Goal: Transaction & Acquisition: Purchase product/service

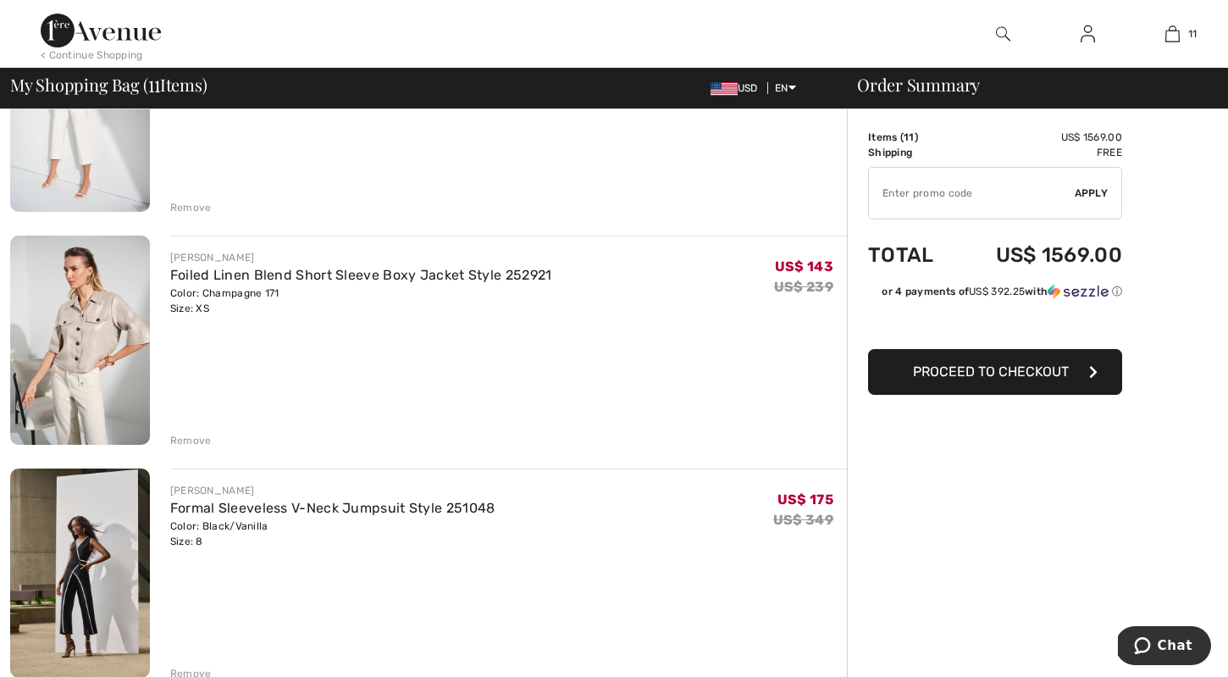
scroll to position [249, 0]
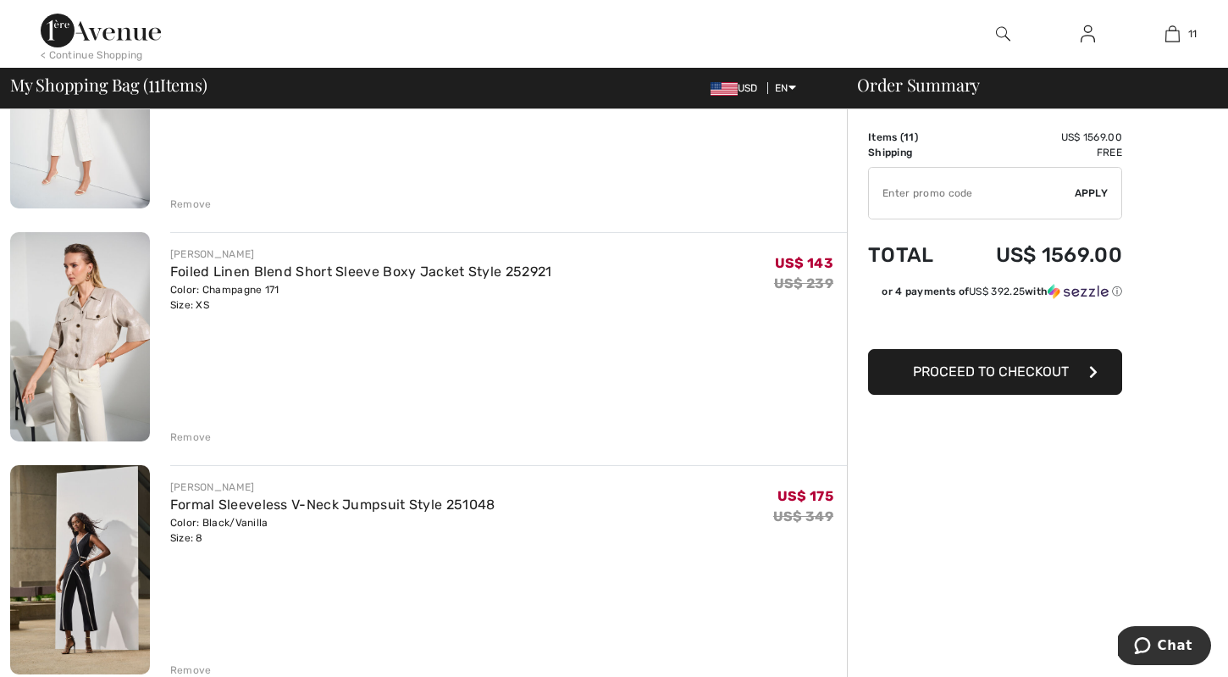
click at [193, 437] on div "Remove" at bounding box center [190, 436] width 41 height 15
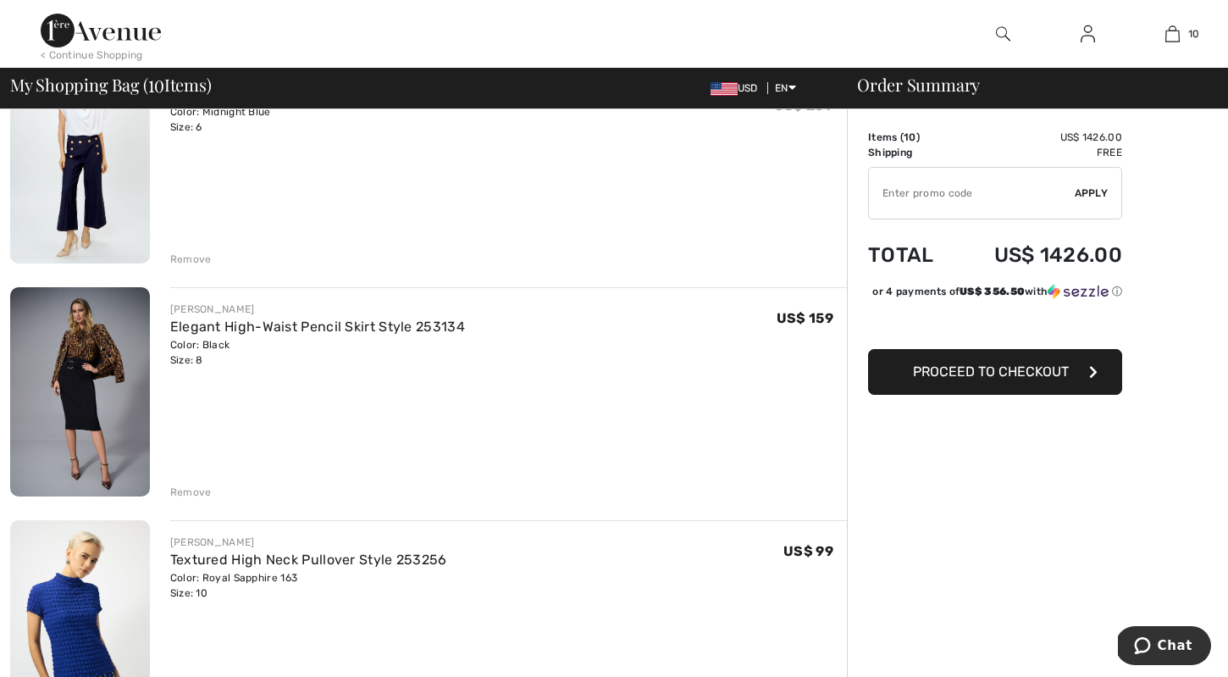
scroll to position [1602, 0]
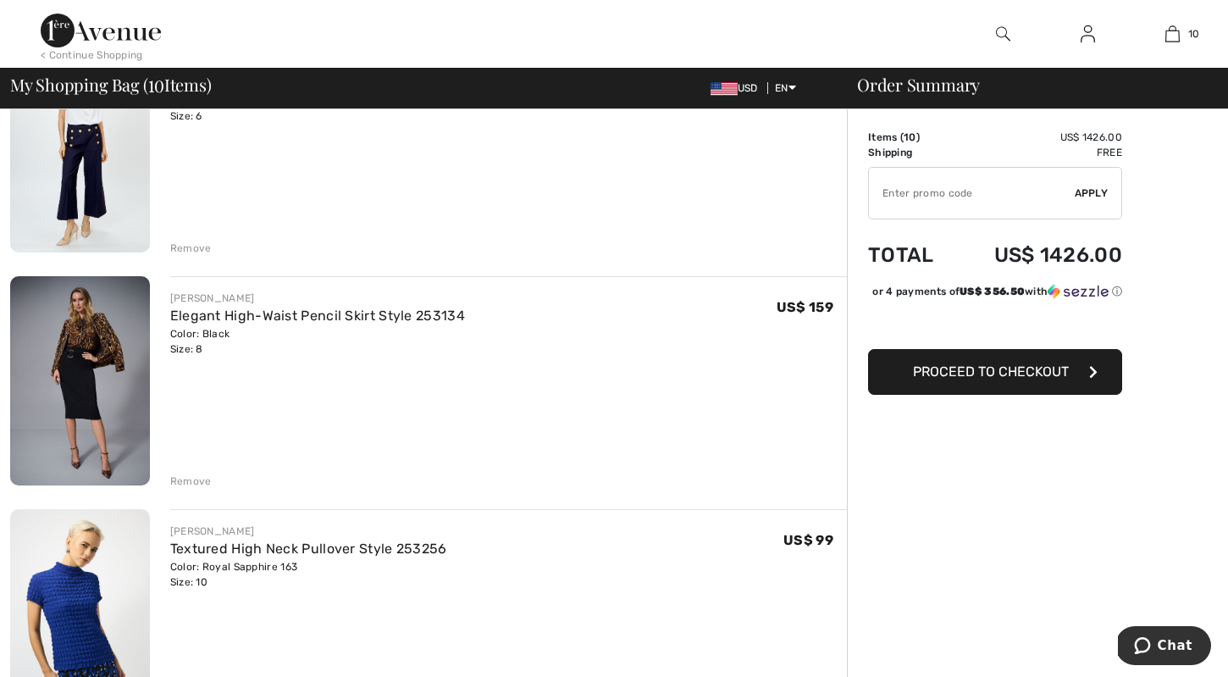
click at [92, 406] on img at bounding box center [80, 380] width 140 height 209
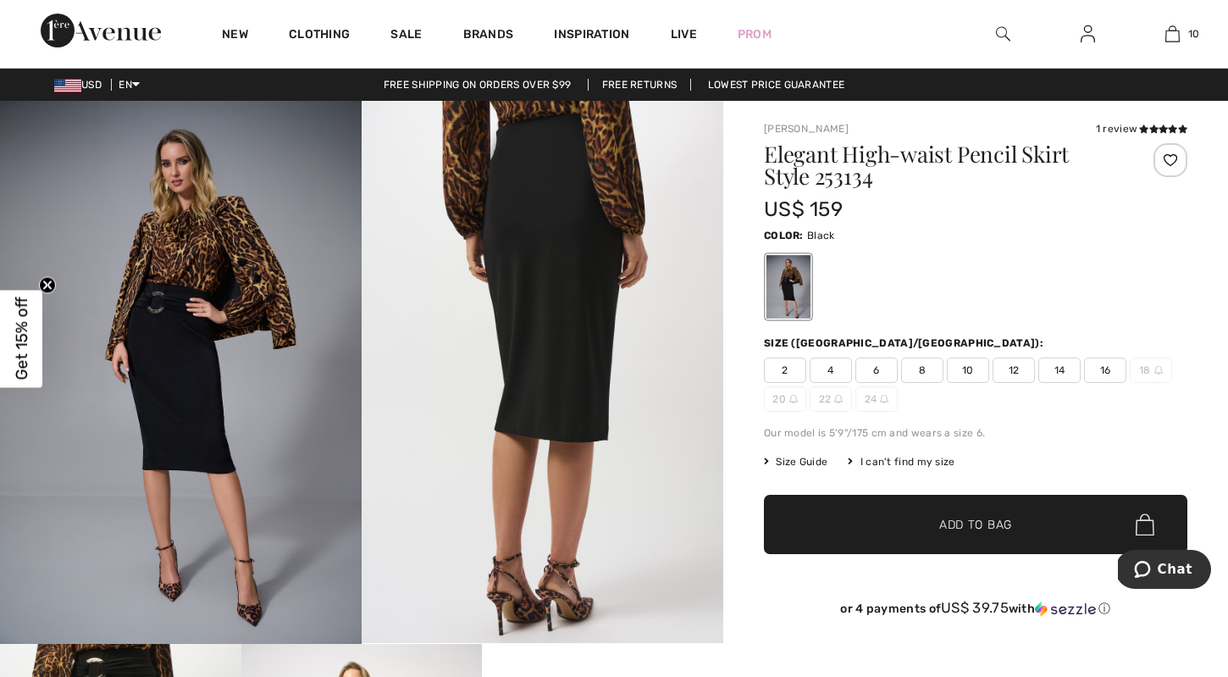
scroll to position [3, 0]
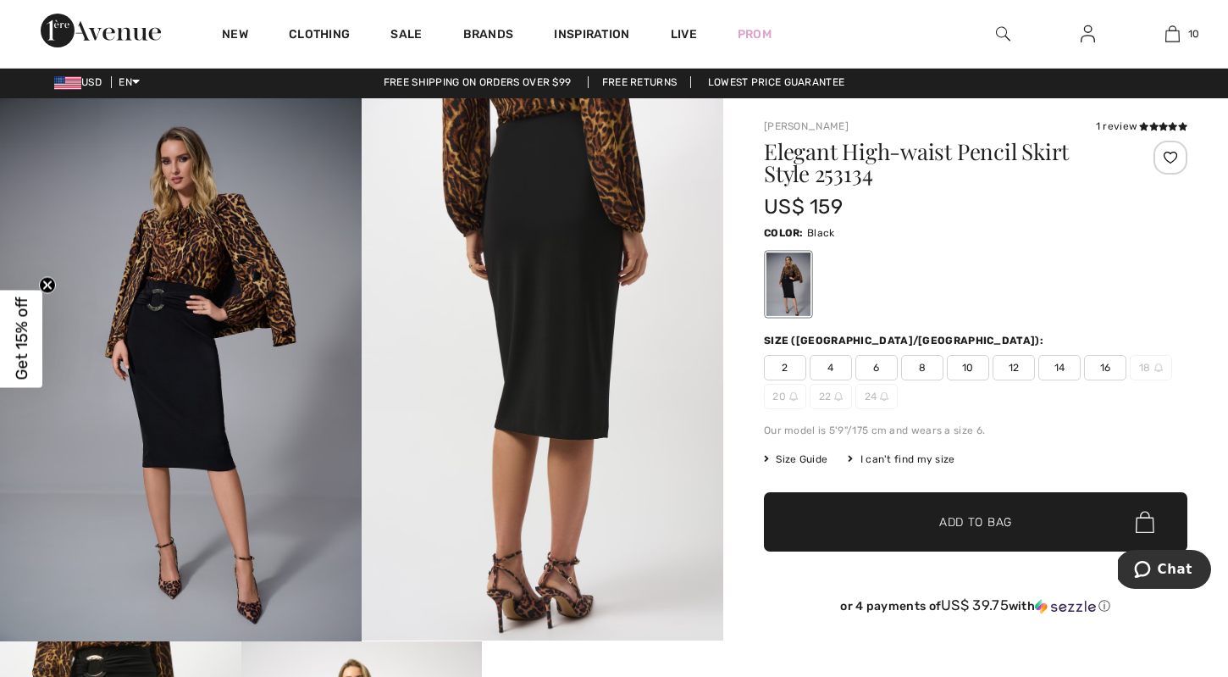
click at [274, 295] on img at bounding box center [181, 369] width 362 height 543
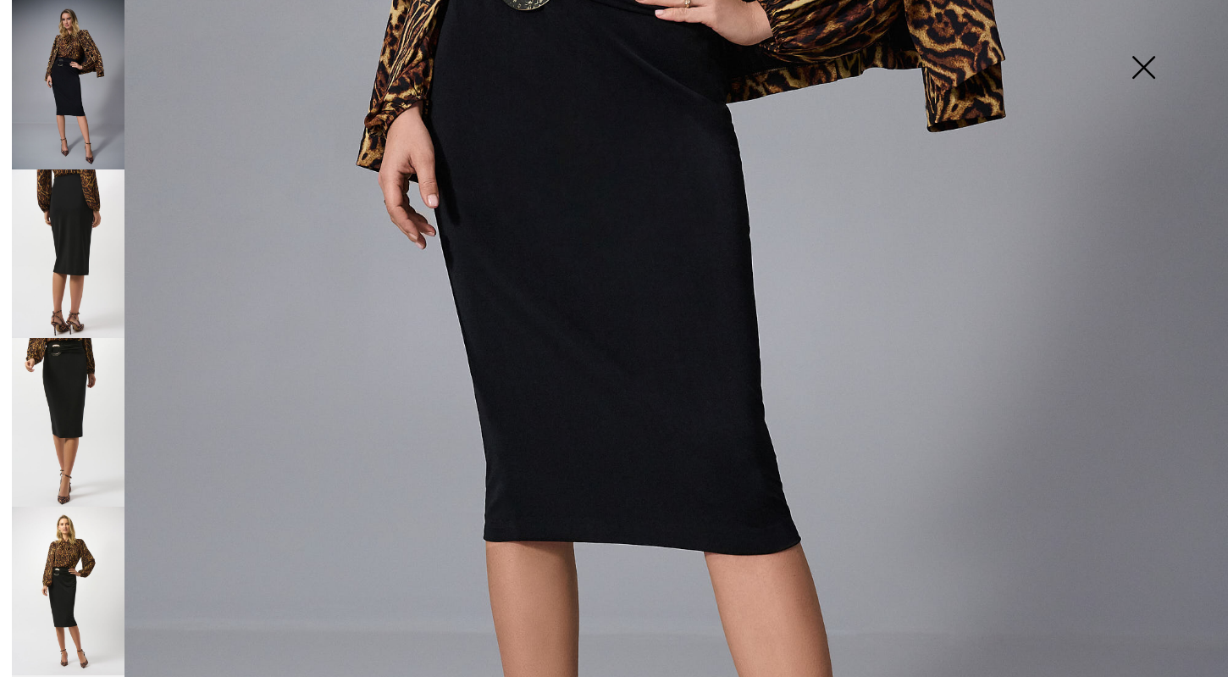
scroll to position [714, 0]
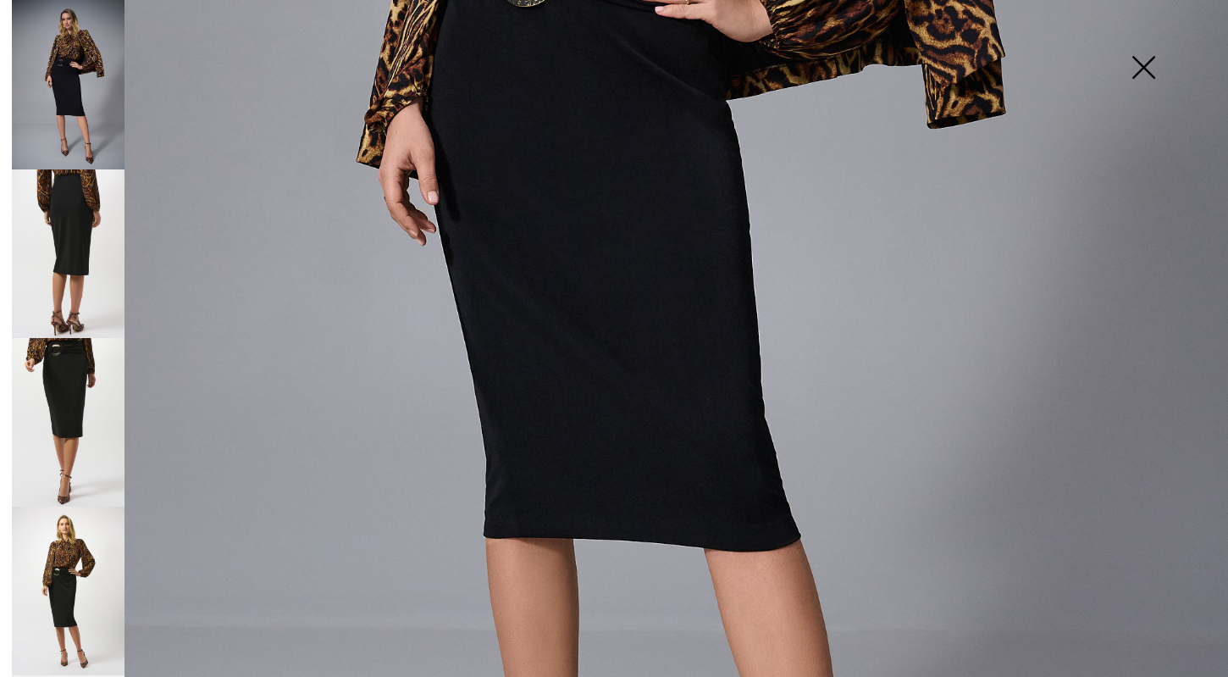
click at [1138, 66] on img at bounding box center [1143, 68] width 85 height 87
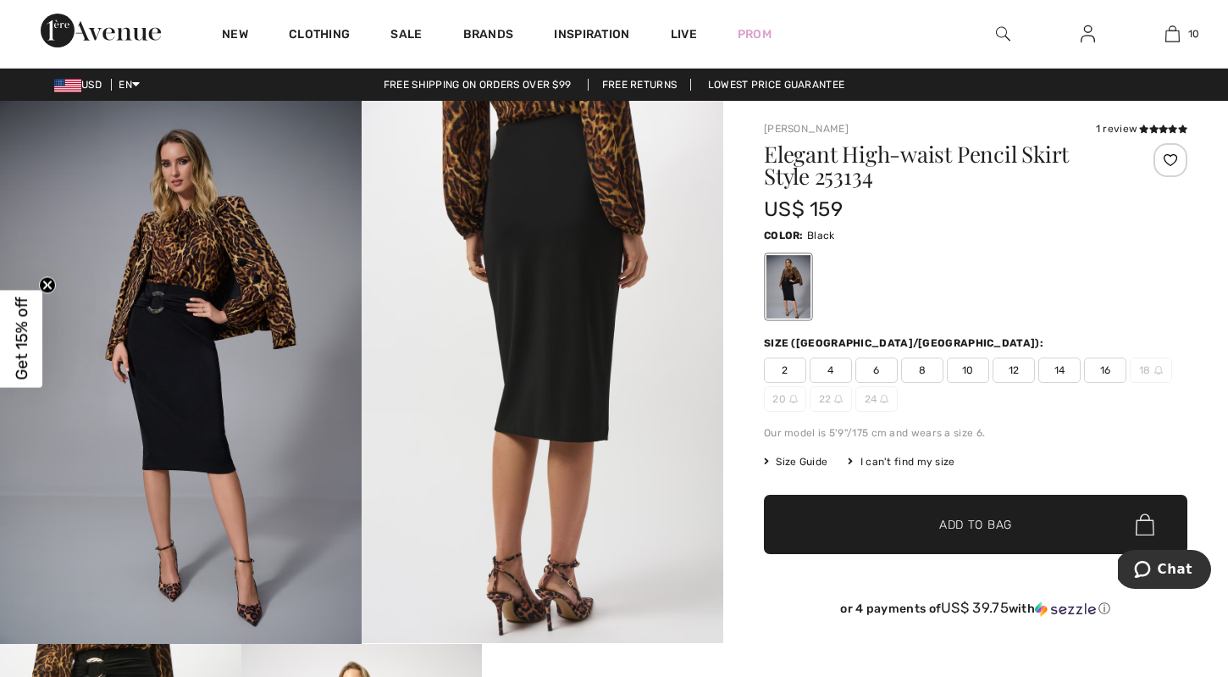
scroll to position [0, 0]
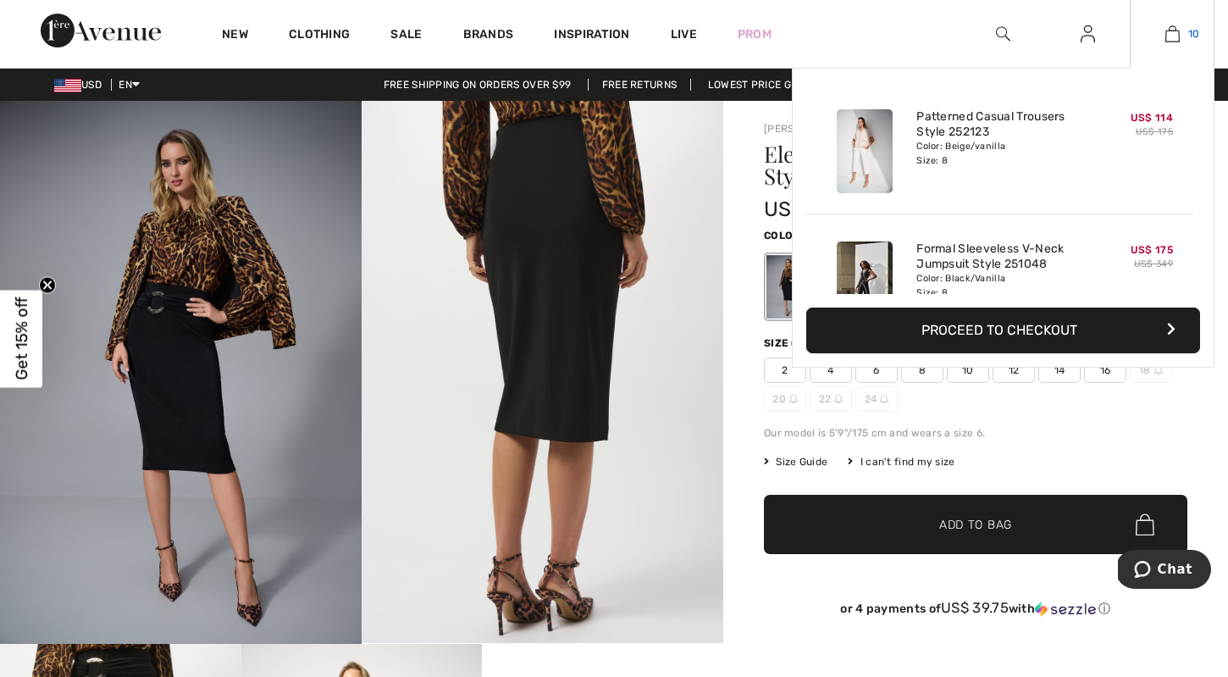
click at [1186, 38] on link "10" at bounding box center [1172, 34] width 83 height 20
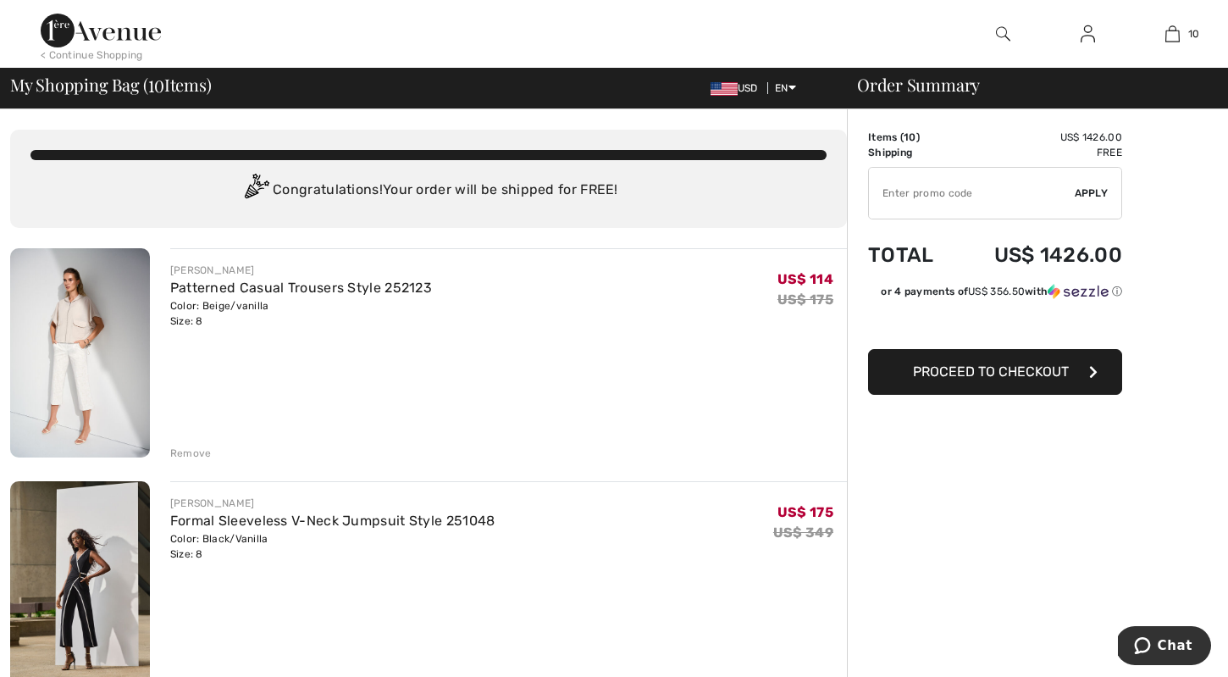
click at [86, 31] on img at bounding box center [101, 31] width 120 height 34
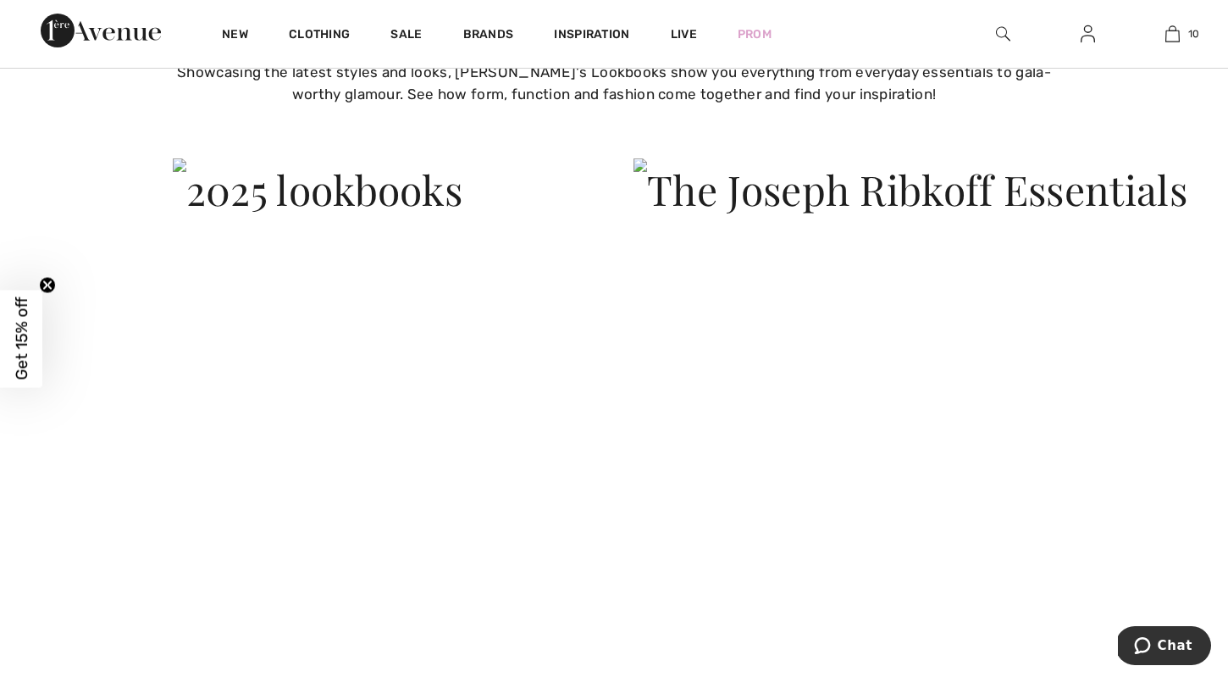
scroll to position [3744, 0]
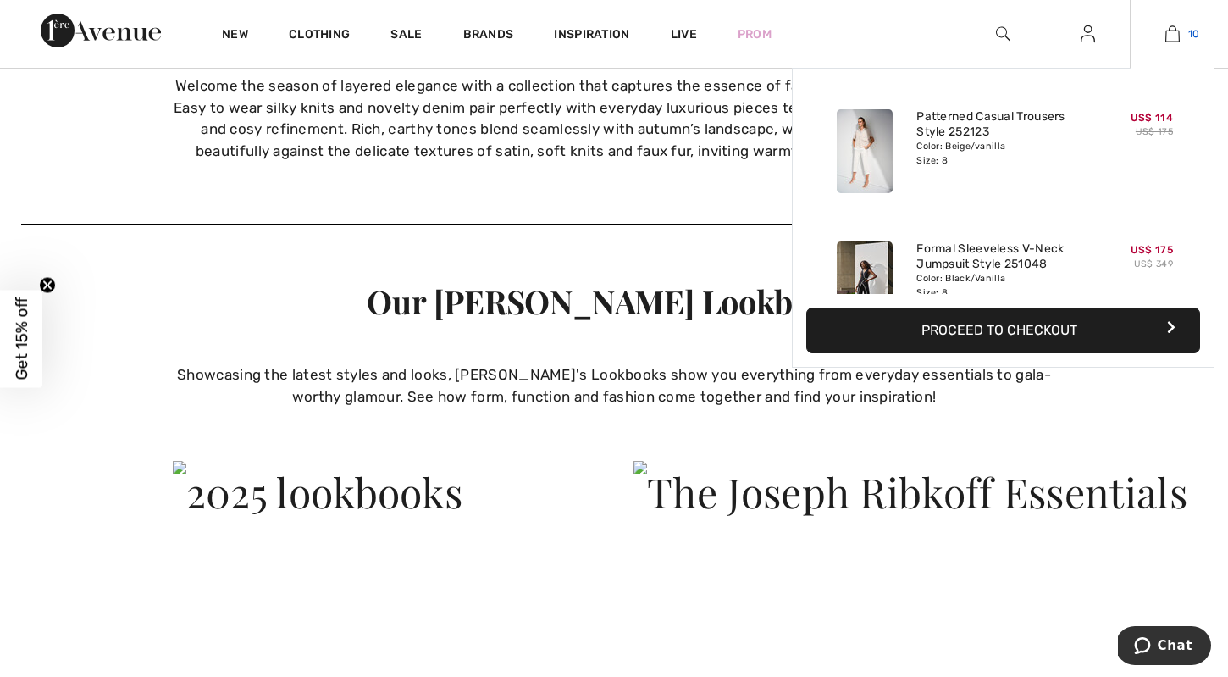
click at [1176, 36] on img at bounding box center [1172, 34] width 14 height 20
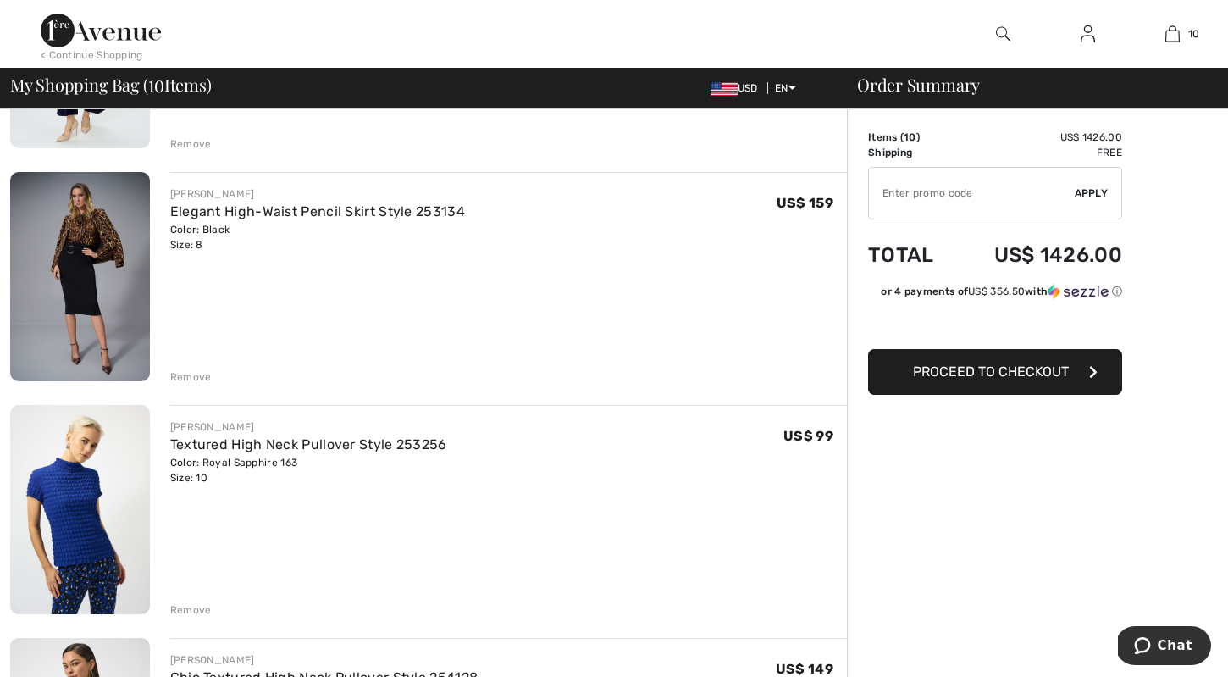
scroll to position [1706, 0]
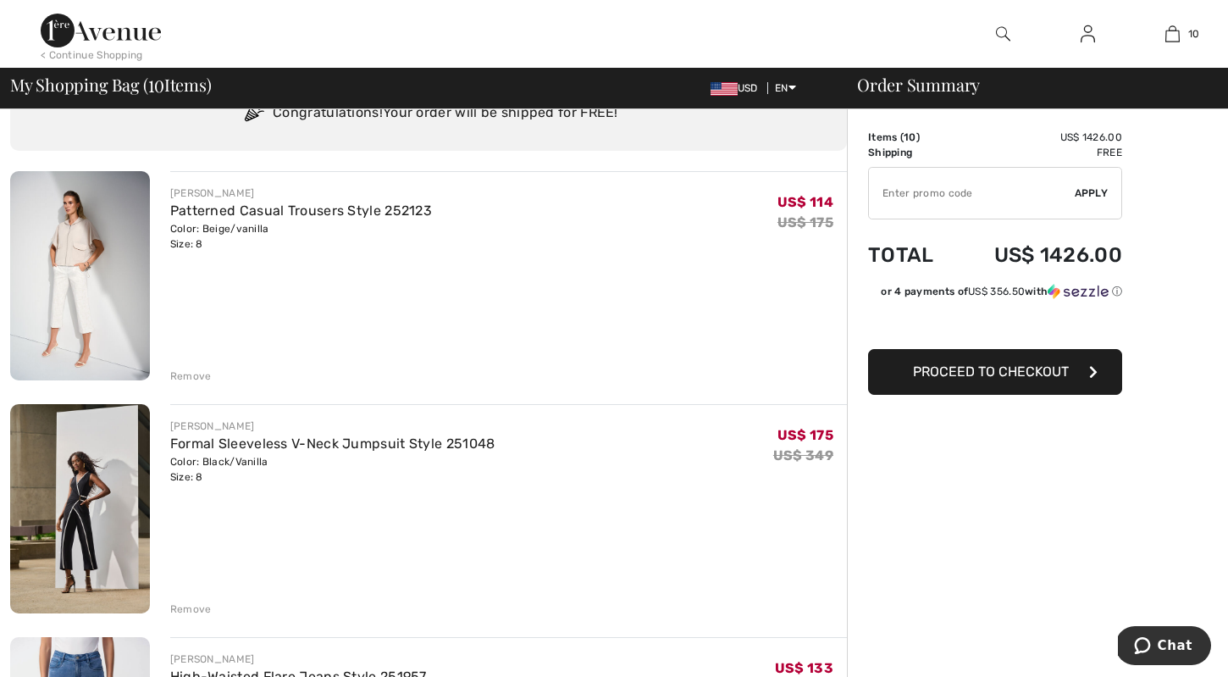
scroll to position [113, 0]
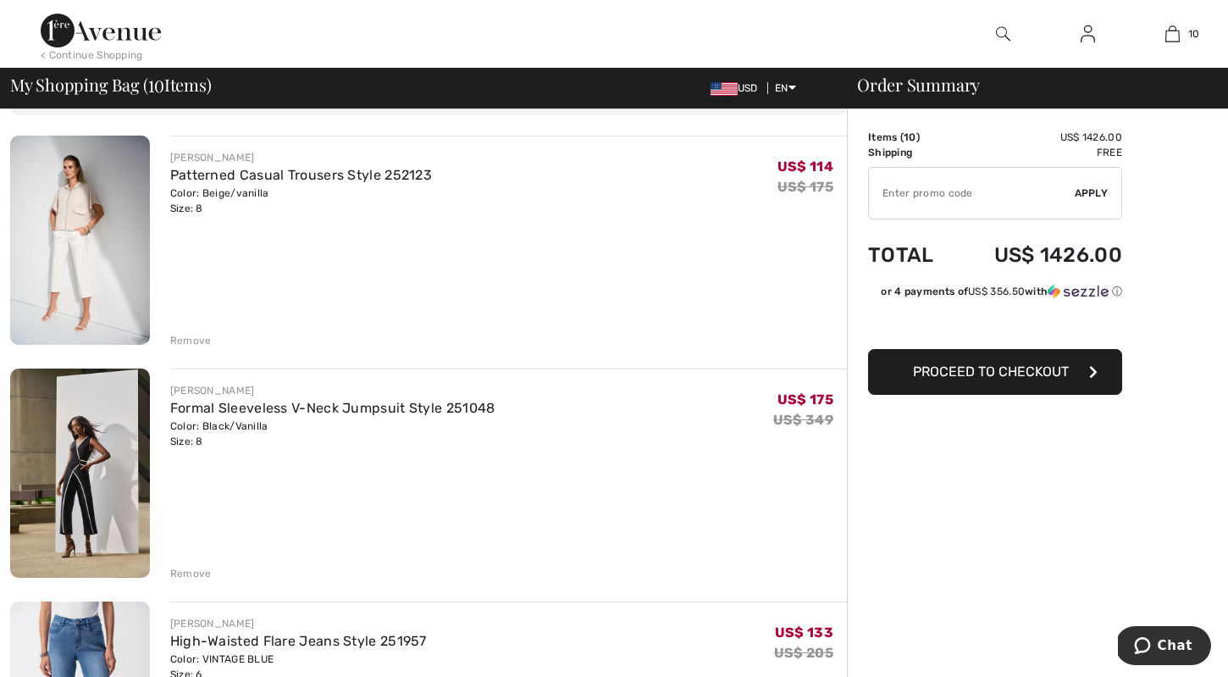
click at [195, 566] on div "Remove" at bounding box center [190, 573] width 41 height 15
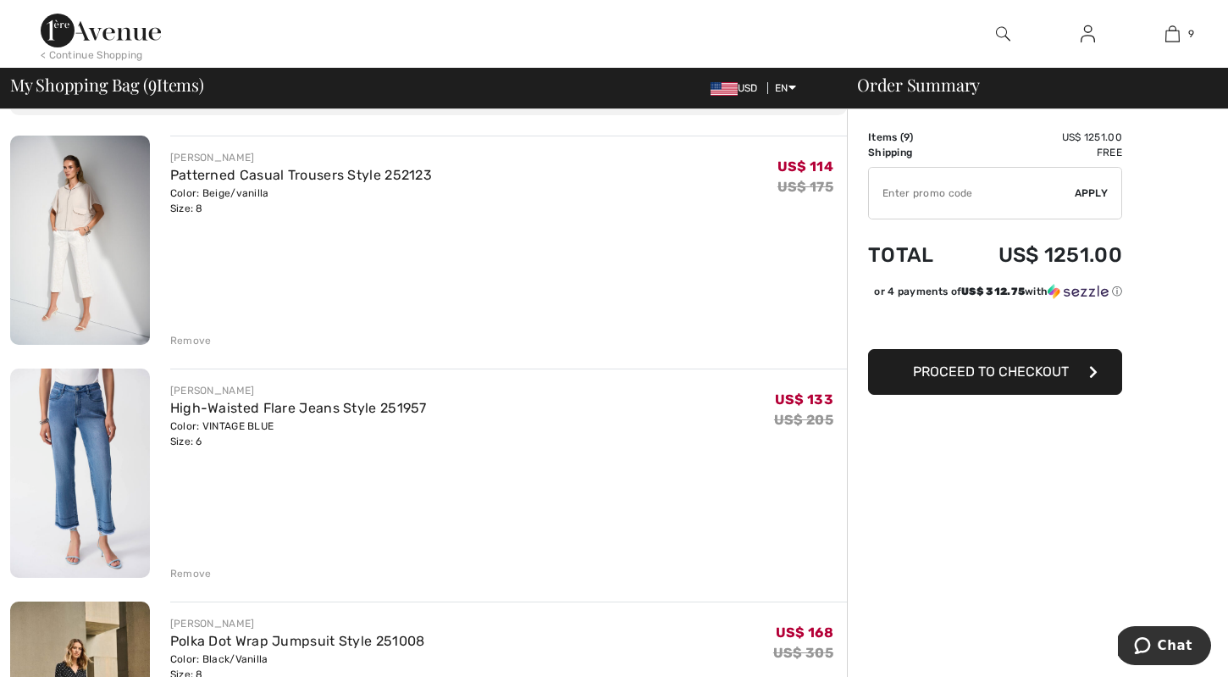
click at [194, 564] on div "Remove" at bounding box center [508, 571] width 677 height 19
click at [194, 568] on div "Remove" at bounding box center [190, 573] width 41 height 15
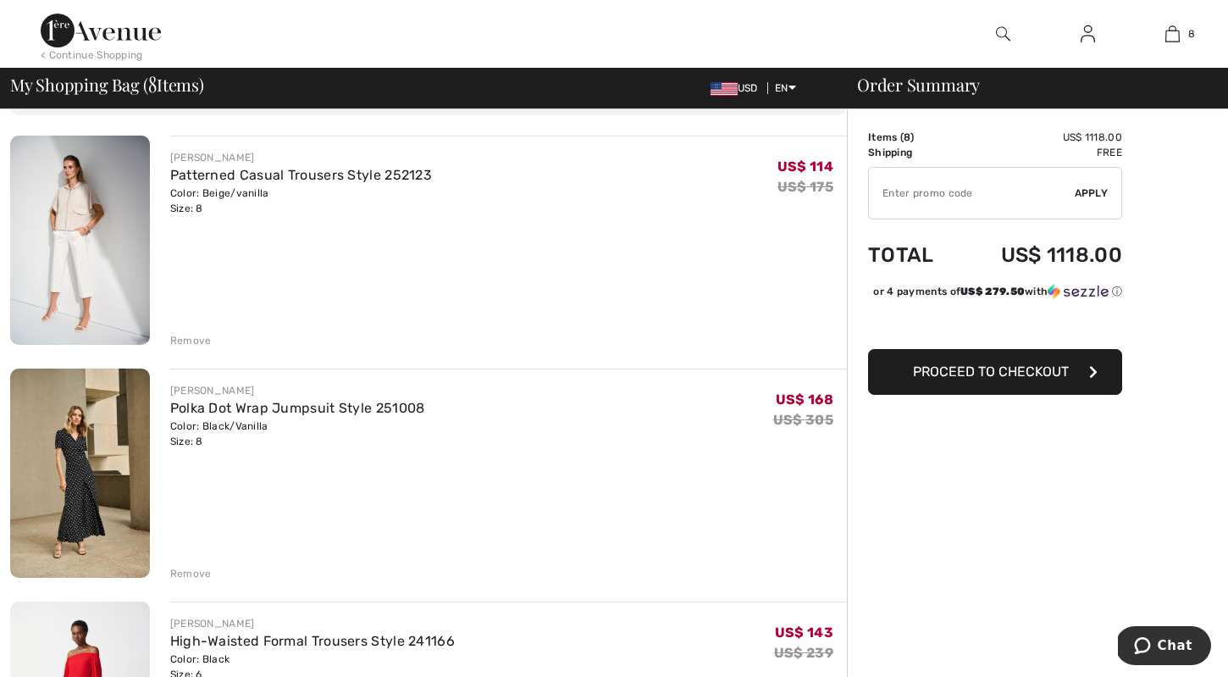
click at [194, 567] on div "Remove" at bounding box center [190, 573] width 41 height 15
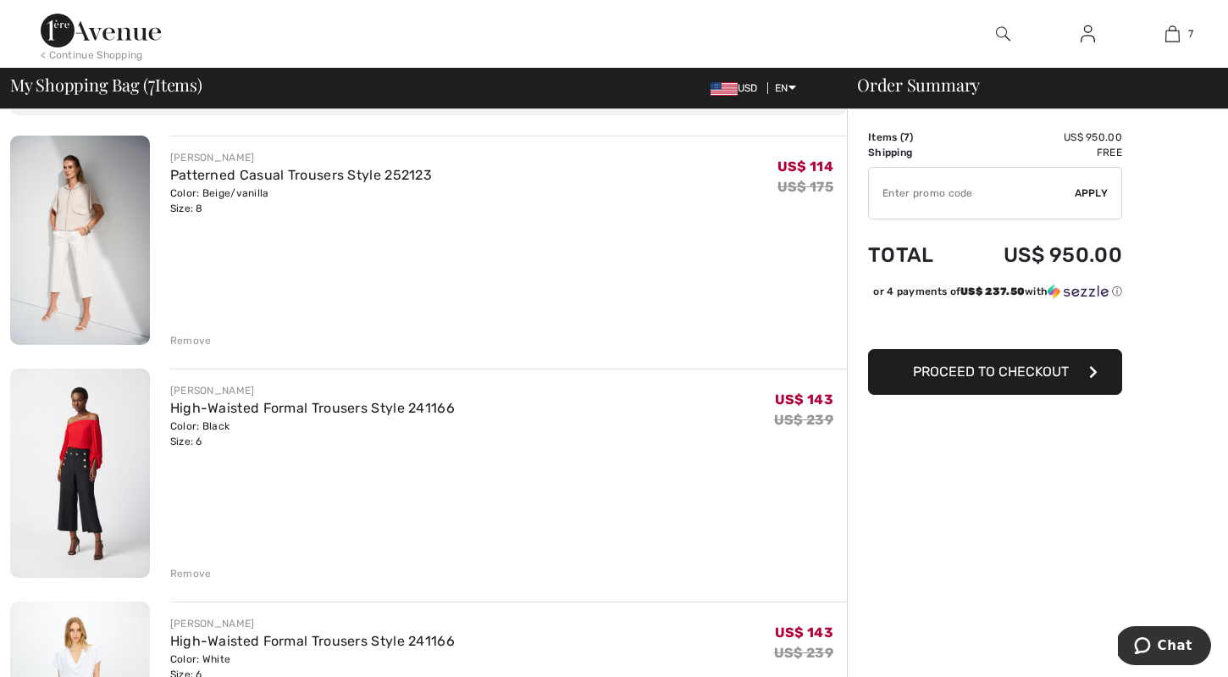
click at [194, 566] on div "Remove" at bounding box center [190, 573] width 41 height 15
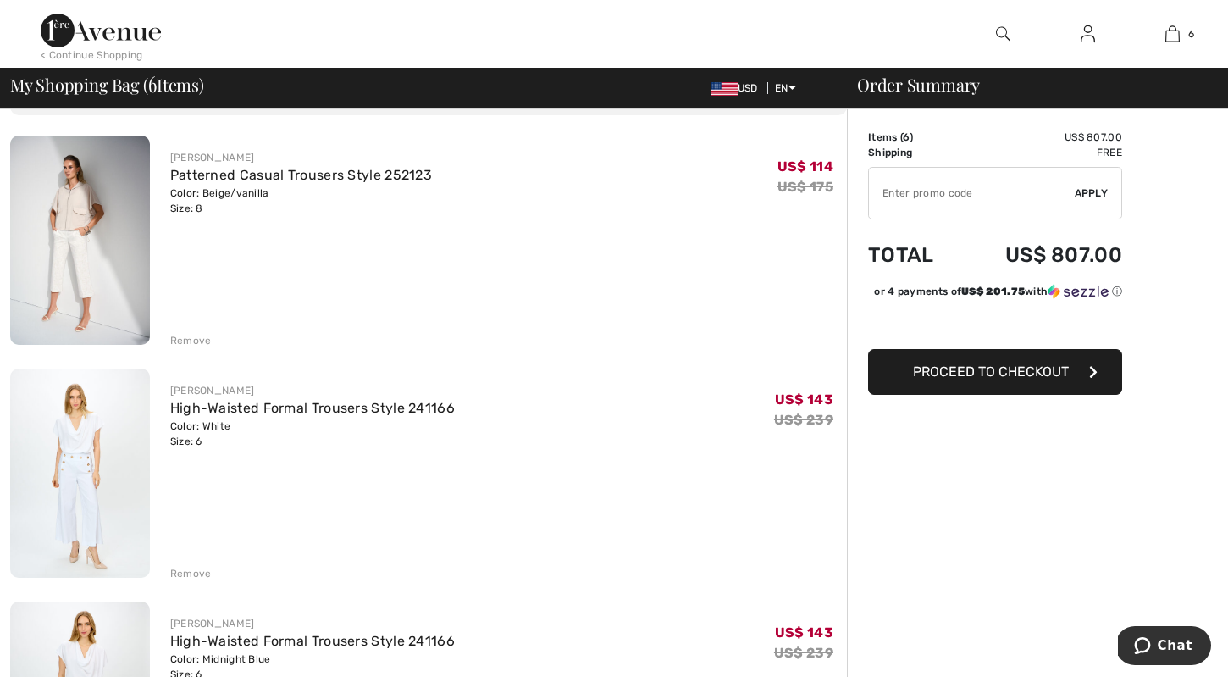
click at [193, 565] on div "Remove" at bounding box center [508, 571] width 677 height 19
click at [191, 570] on div "Remove" at bounding box center [190, 573] width 41 height 15
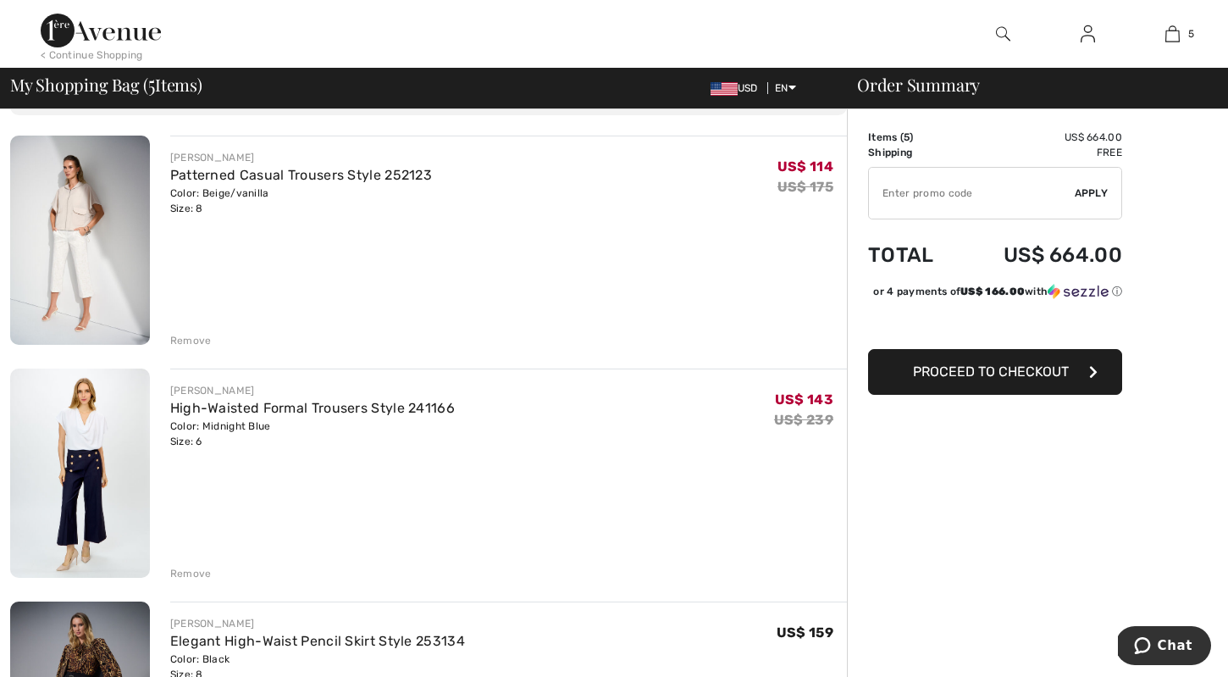
click at [191, 570] on div "Remove" at bounding box center [190, 573] width 41 height 15
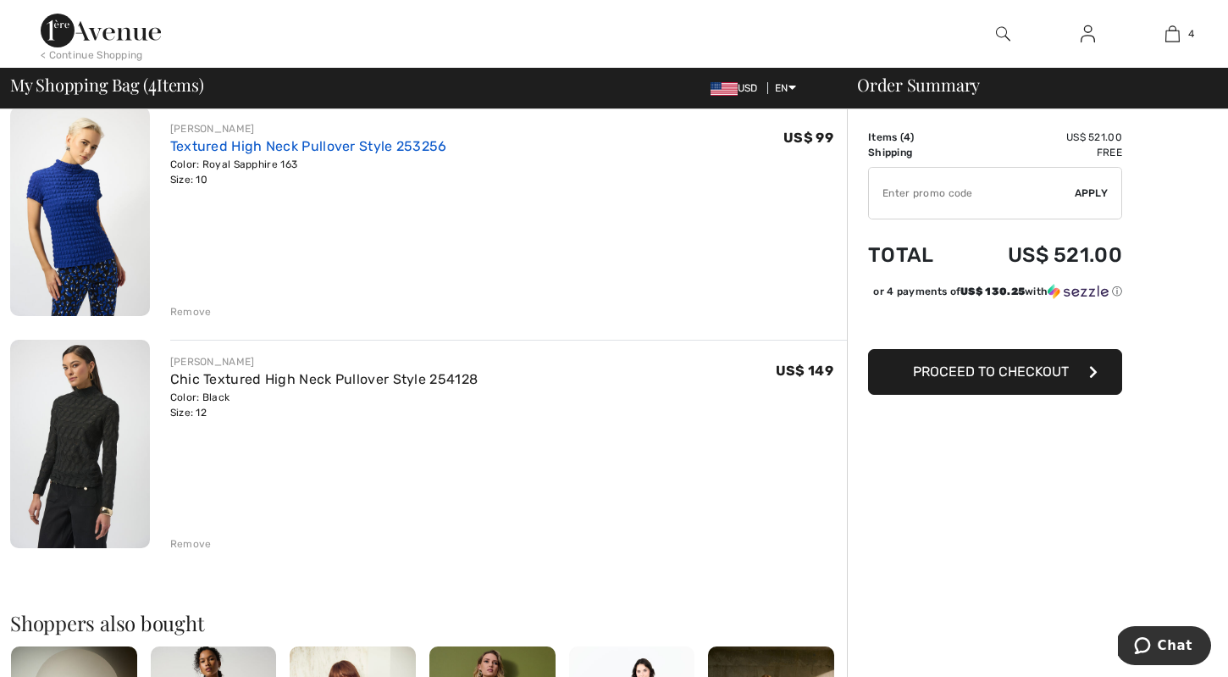
scroll to position [608, 0]
click at [183, 538] on div "Remove" at bounding box center [190, 542] width 41 height 15
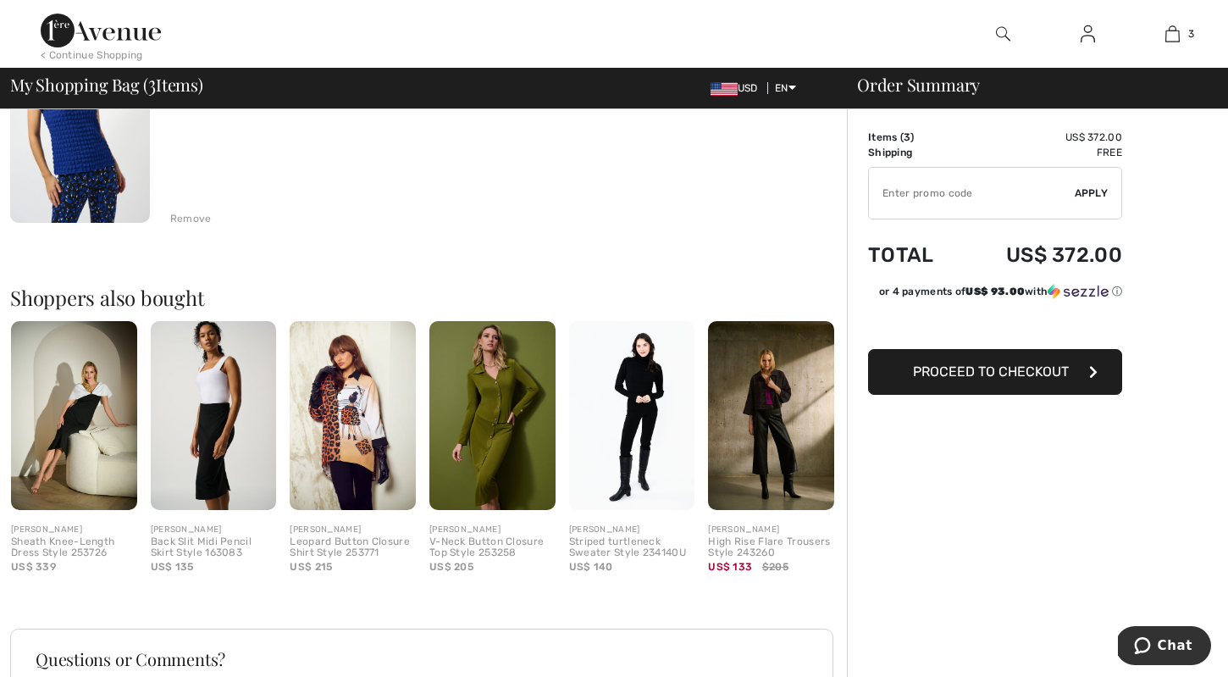
scroll to position [704, 0]
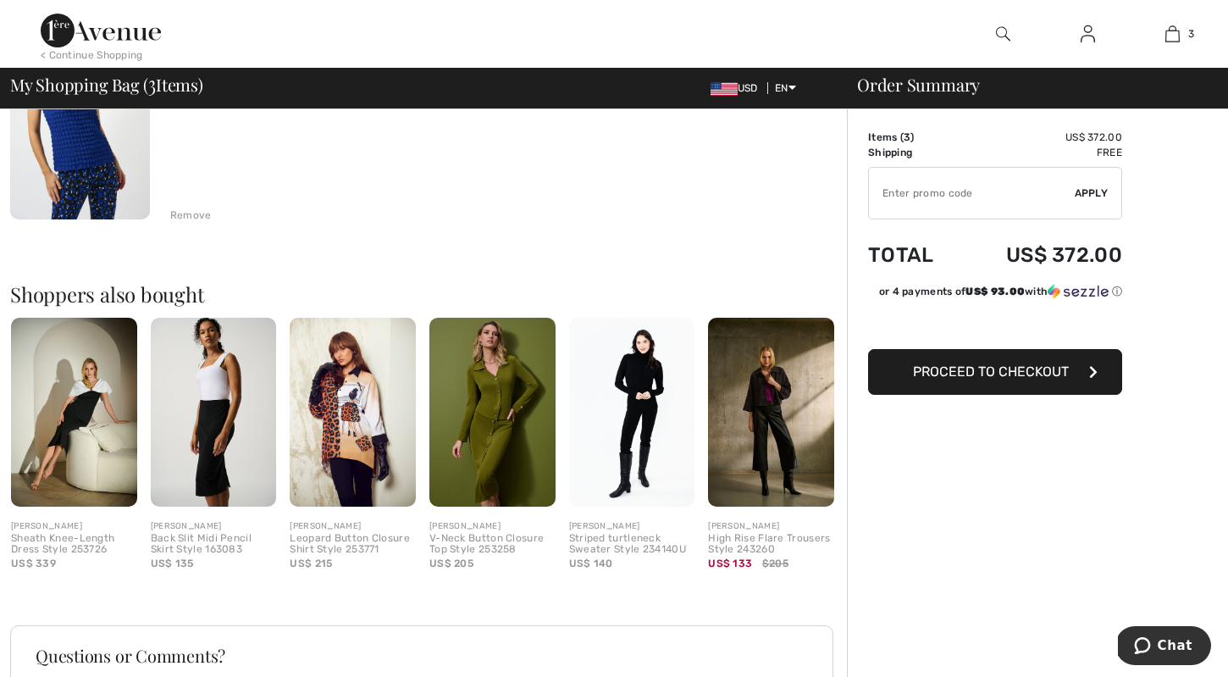
click at [760, 457] on img at bounding box center [771, 412] width 126 height 189
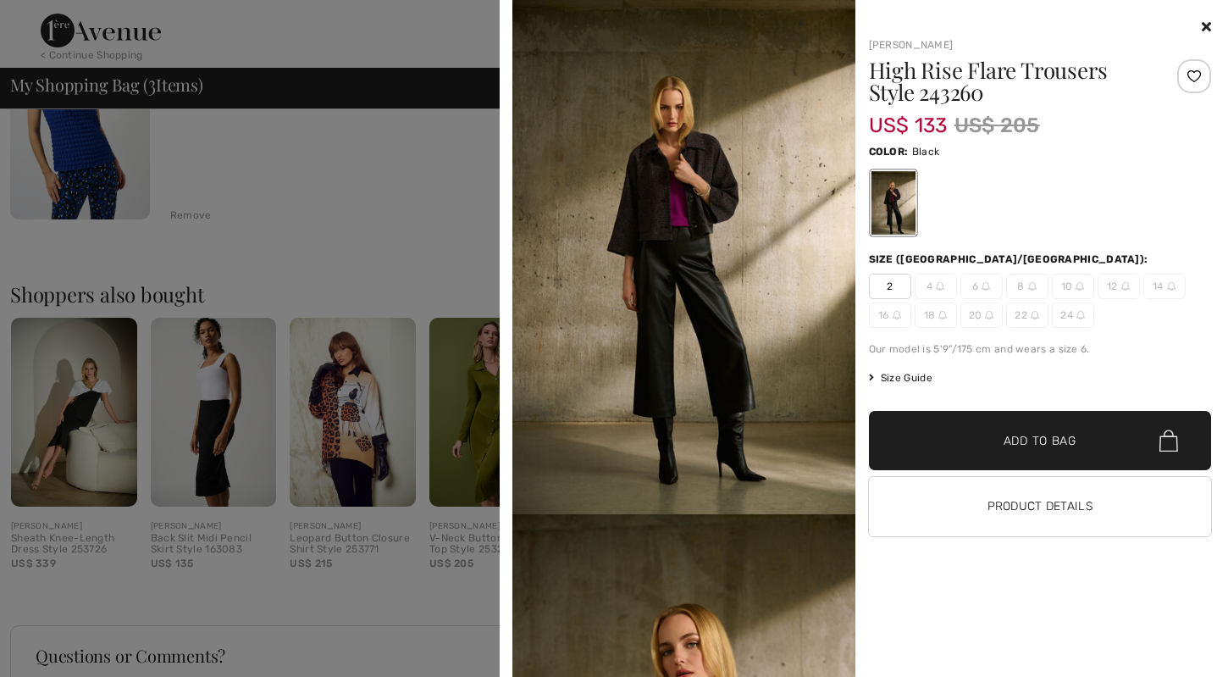
click at [430, 265] on div at bounding box center [614, 338] width 1228 height 677
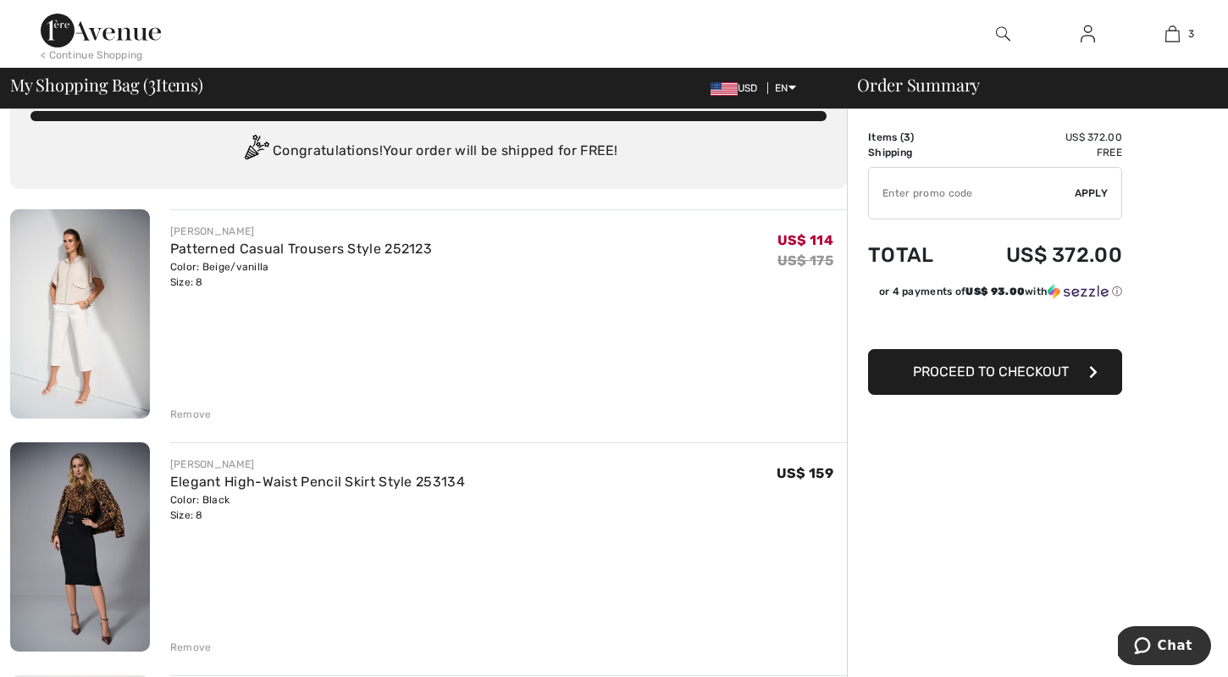
scroll to position [43, 0]
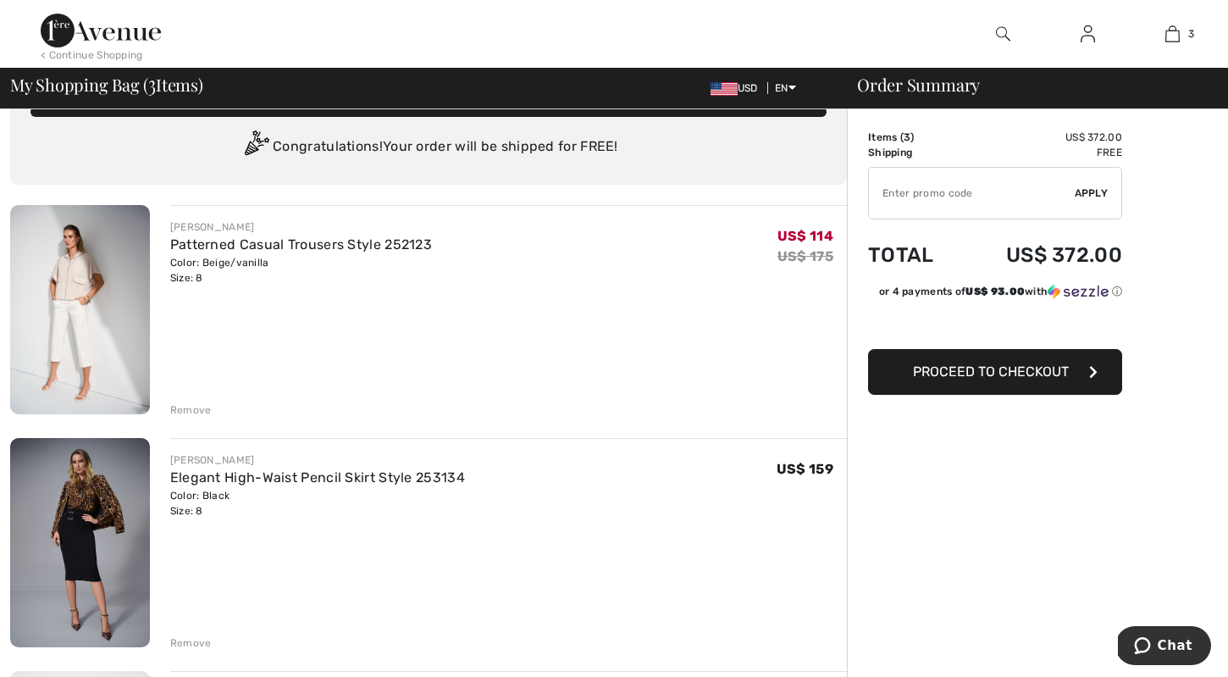
click at [186, 408] on div "Remove" at bounding box center [190, 409] width 41 height 15
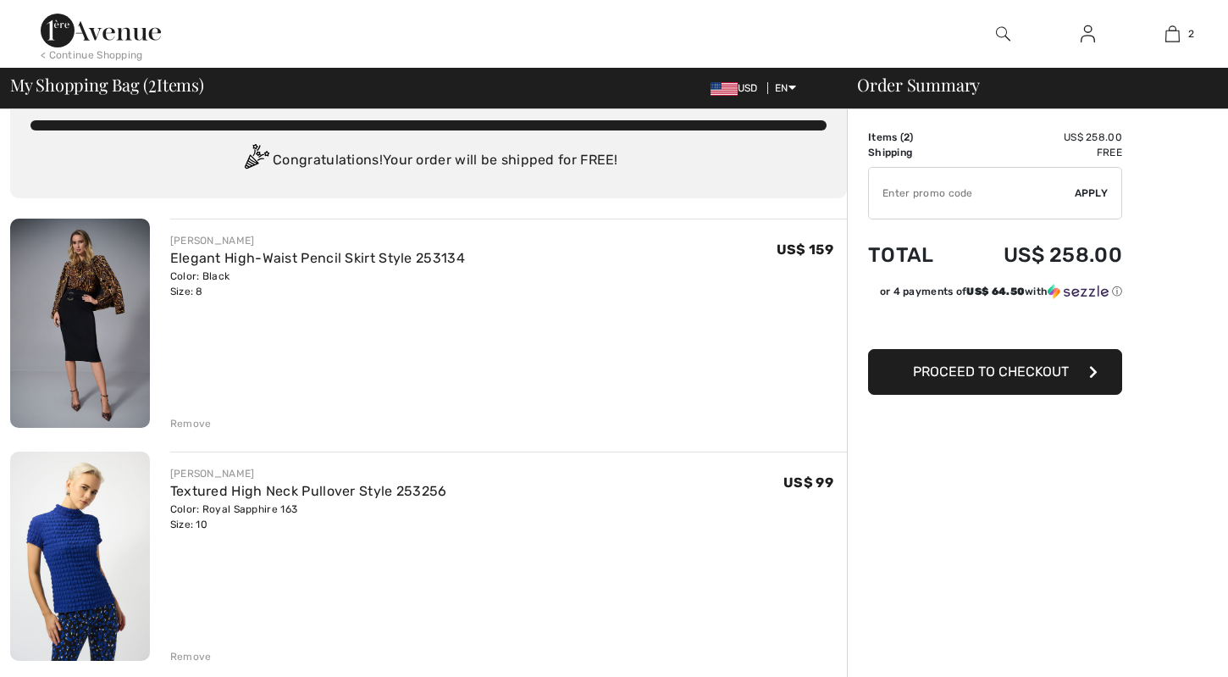
scroll to position [0, 0]
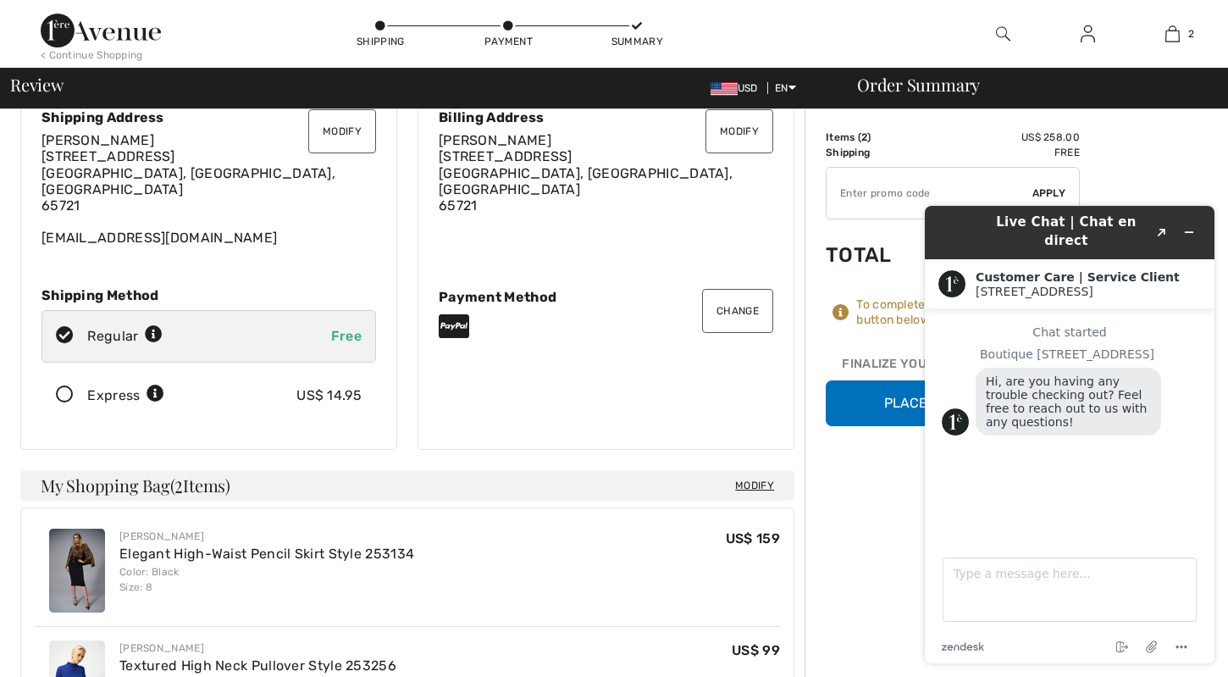
scroll to position [74, 0]
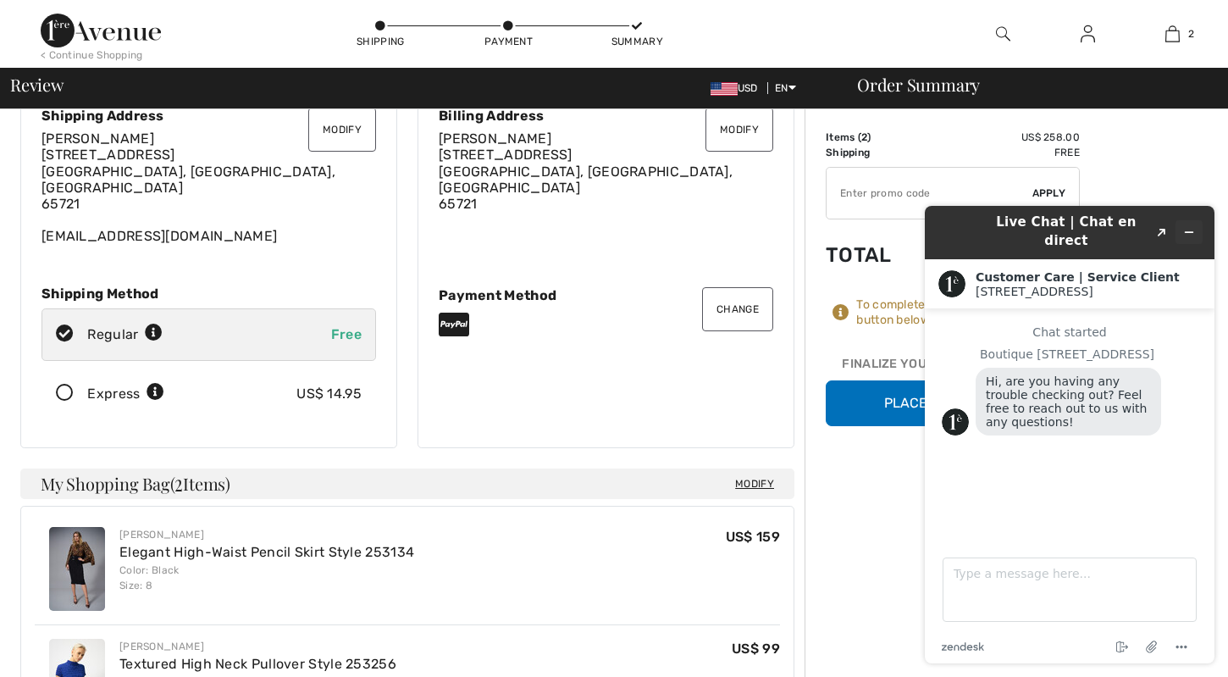
click at [1194, 226] on icon "Minimize widget" at bounding box center [1189, 232] width 12 height 12
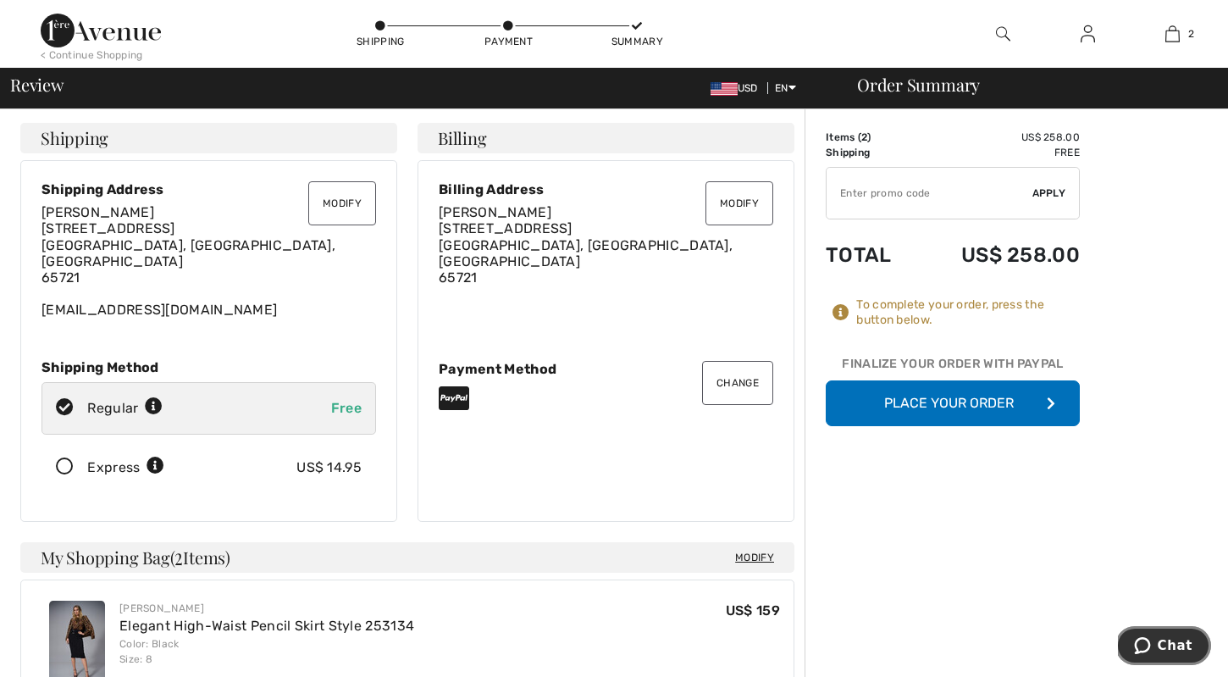
scroll to position [0, 0]
click at [968, 385] on button "Place Your Order" at bounding box center [953, 403] width 254 height 46
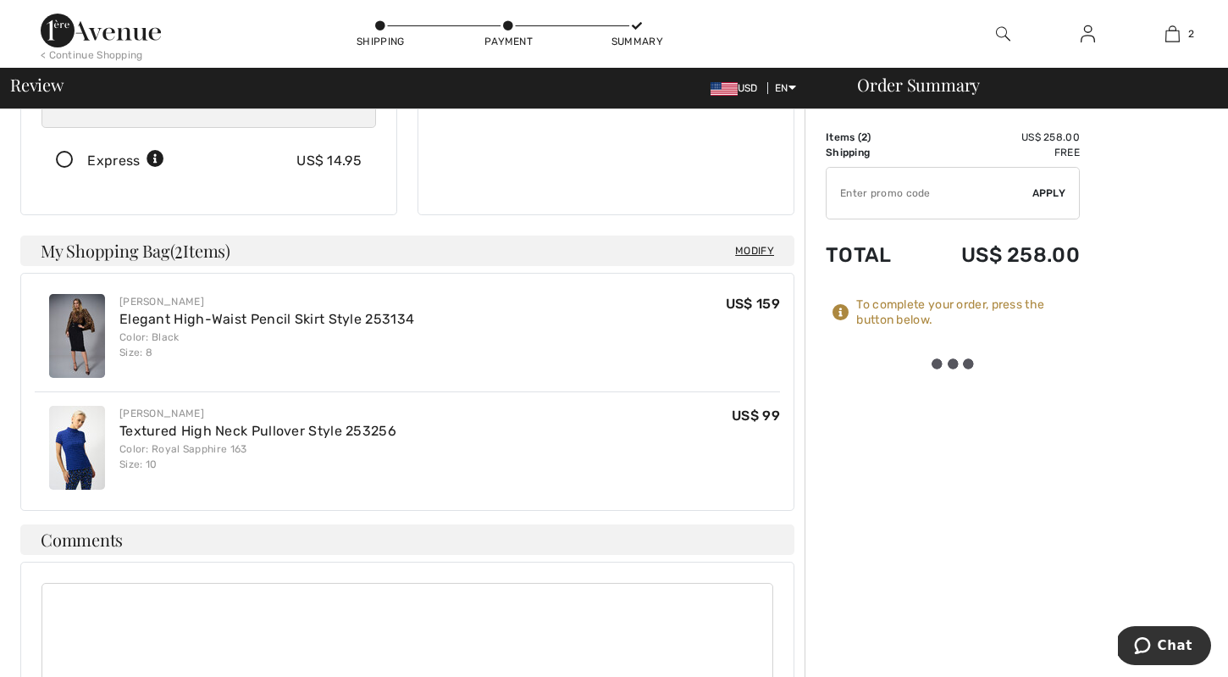
scroll to position [307, 0]
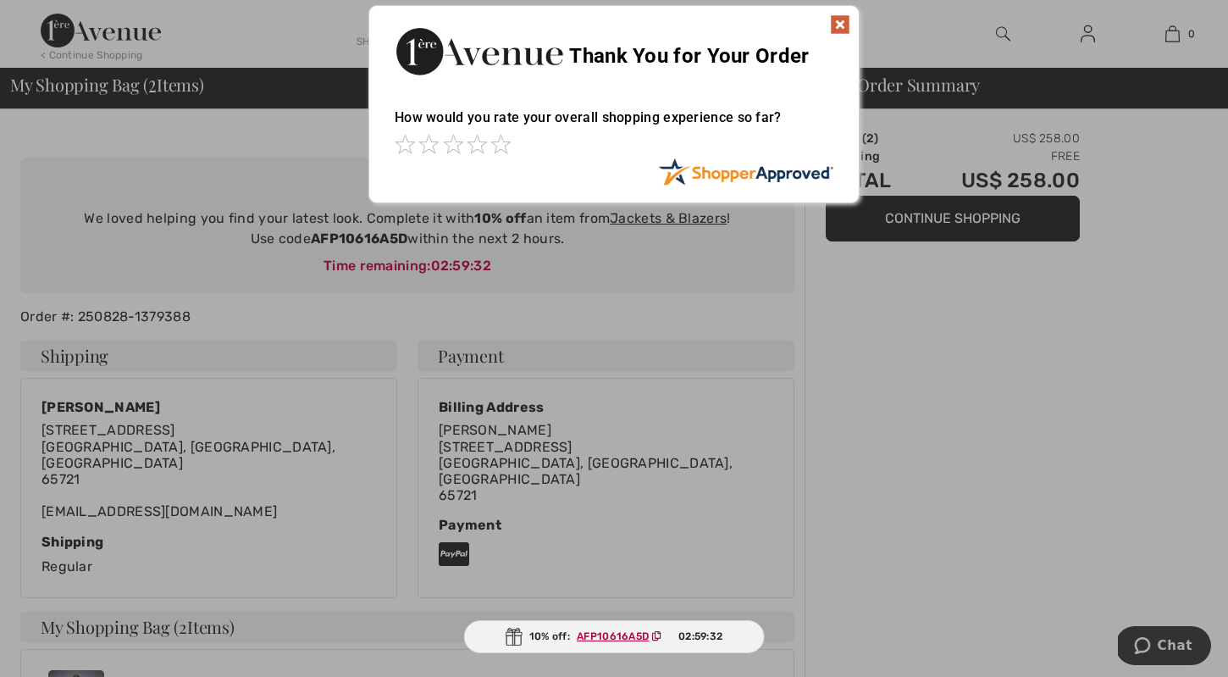
scroll to position [75, 0]
click at [844, 24] on img at bounding box center [840, 24] width 20 height 20
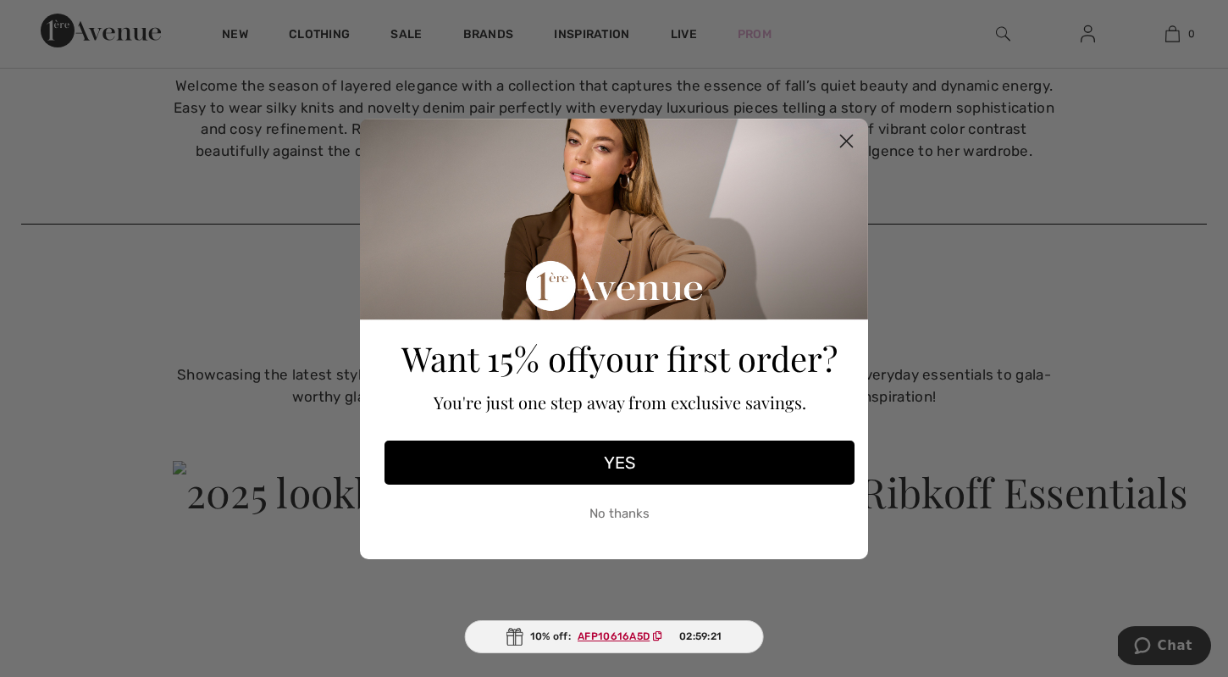
click at [847, 147] on circle "Close dialog" at bounding box center [847, 140] width 28 height 28
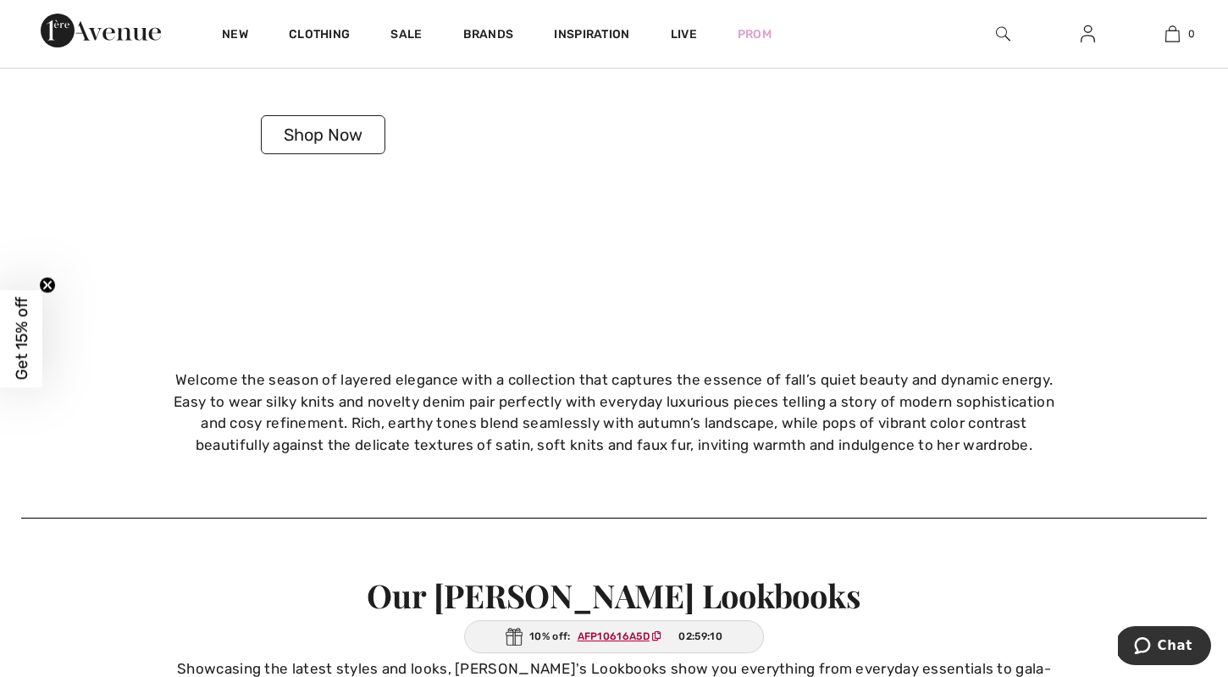
scroll to position [3414, 0]
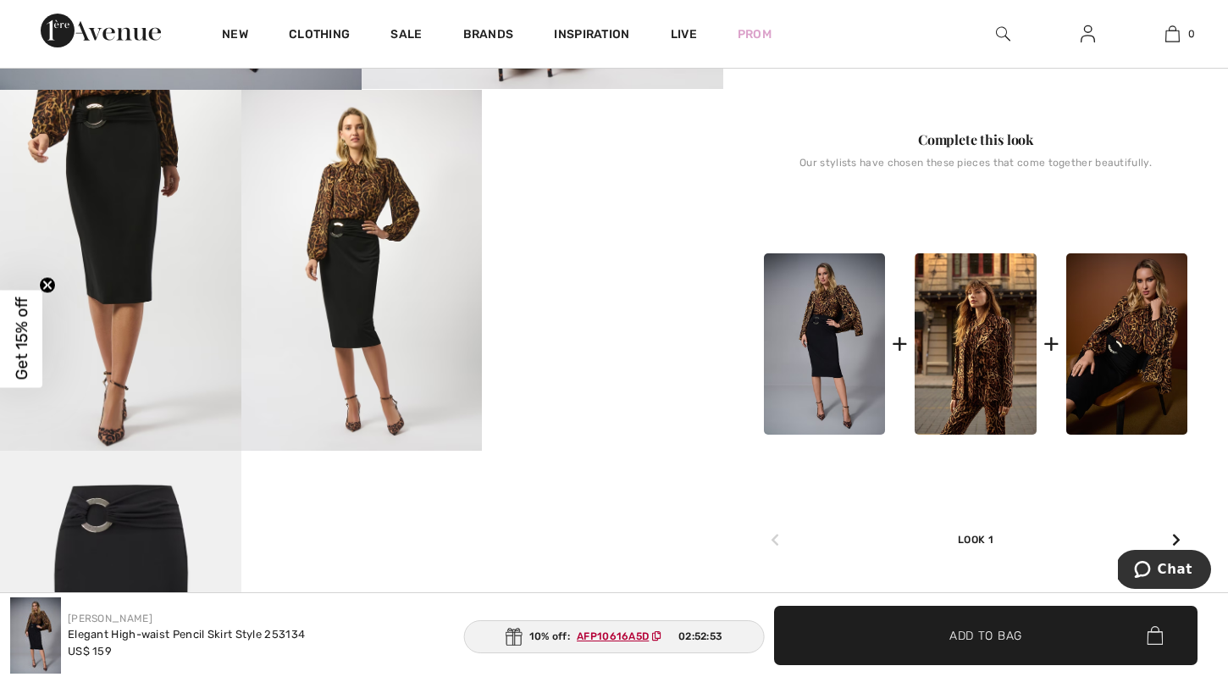
scroll to position [578, 0]
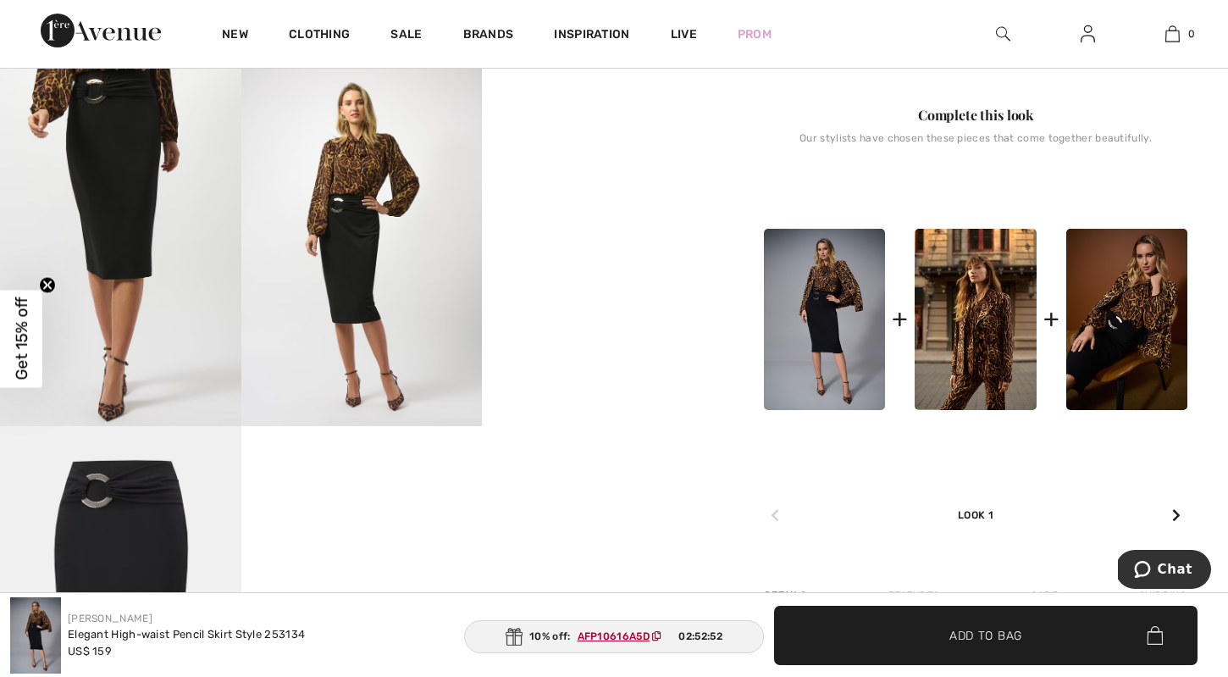
click at [589, 185] on video "Your browser does not support the video tag." at bounding box center [602, 125] width 241 height 120
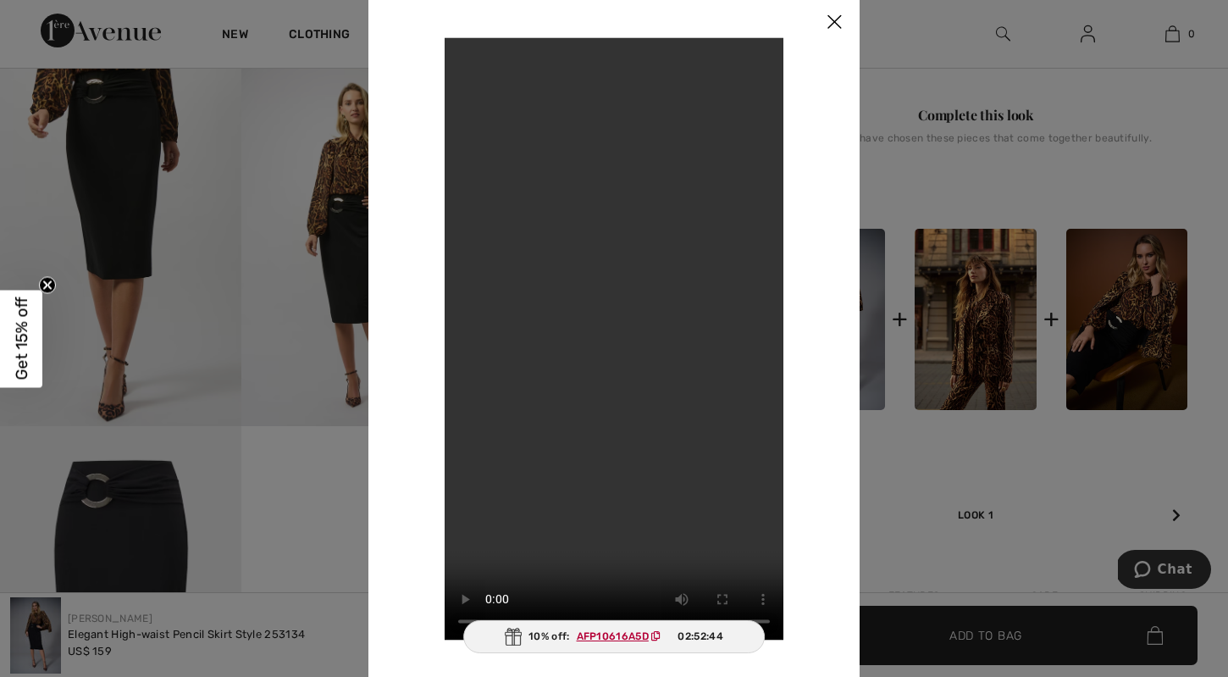
click at [798, 559] on div "Your browser does not support the video tag." at bounding box center [614, 338] width 410 height 602
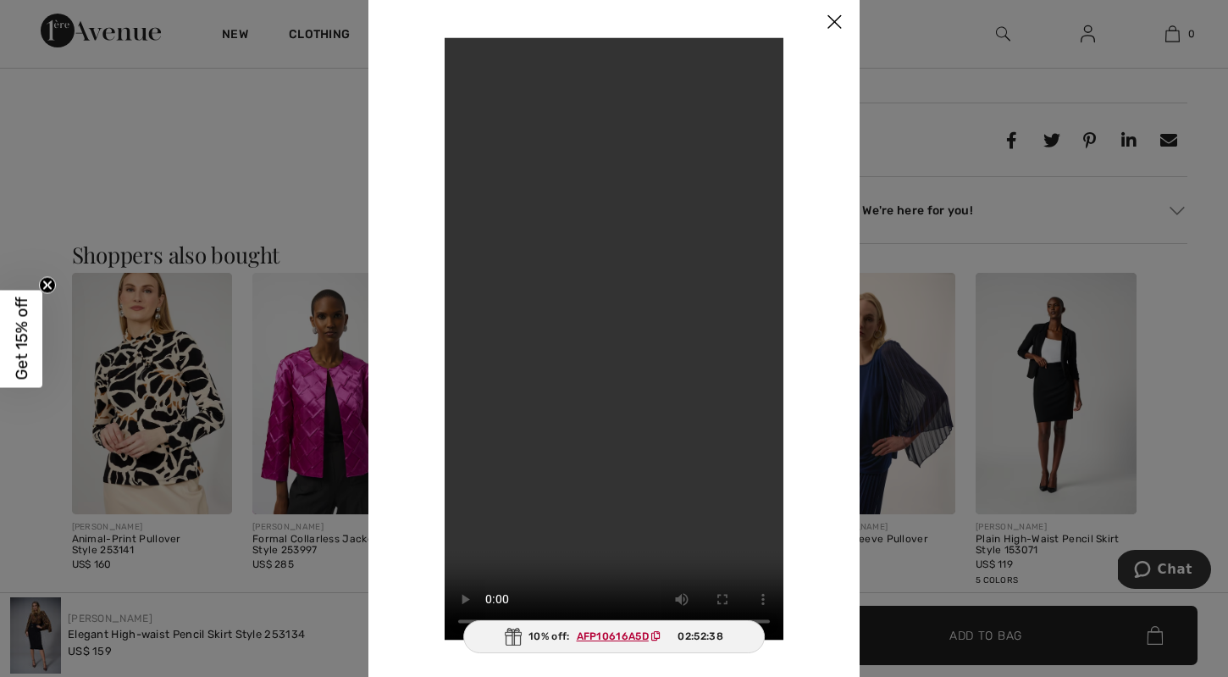
scroll to position [1400, 0]
click at [667, 582] on video "Your browser does not support the video tag." at bounding box center [614, 338] width 339 height 602
click at [673, 178] on video "Your browser does not support the video tag." at bounding box center [614, 338] width 339 height 602
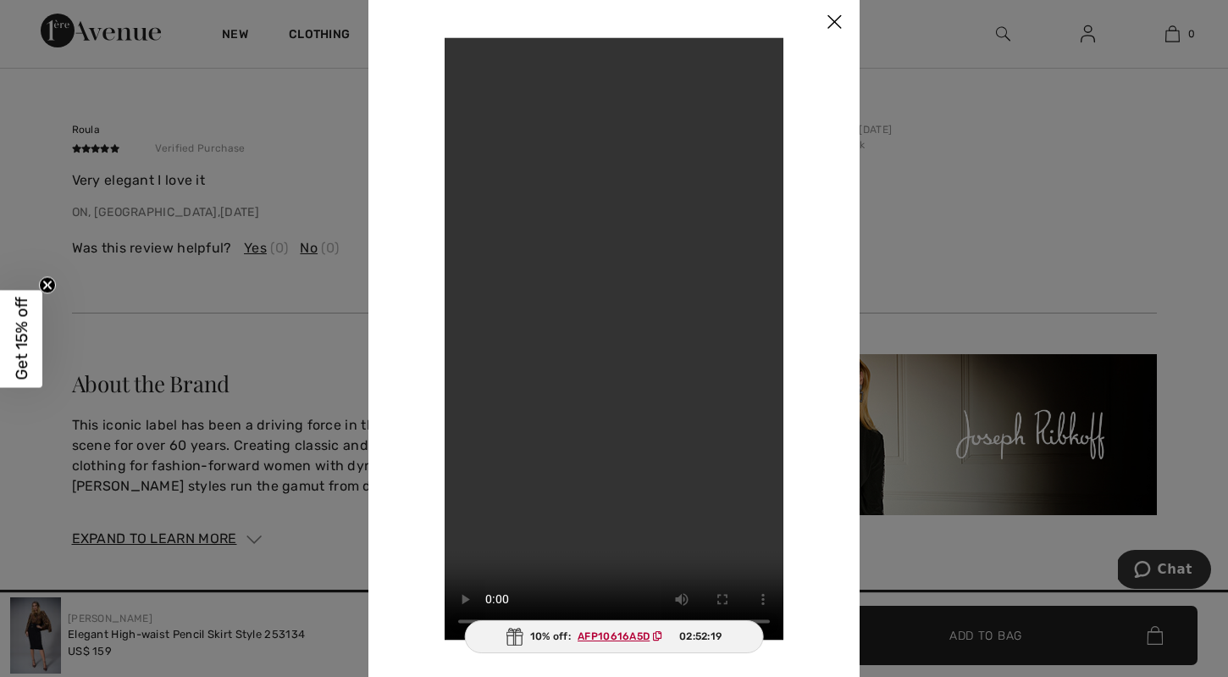
scroll to position [2799, 0]
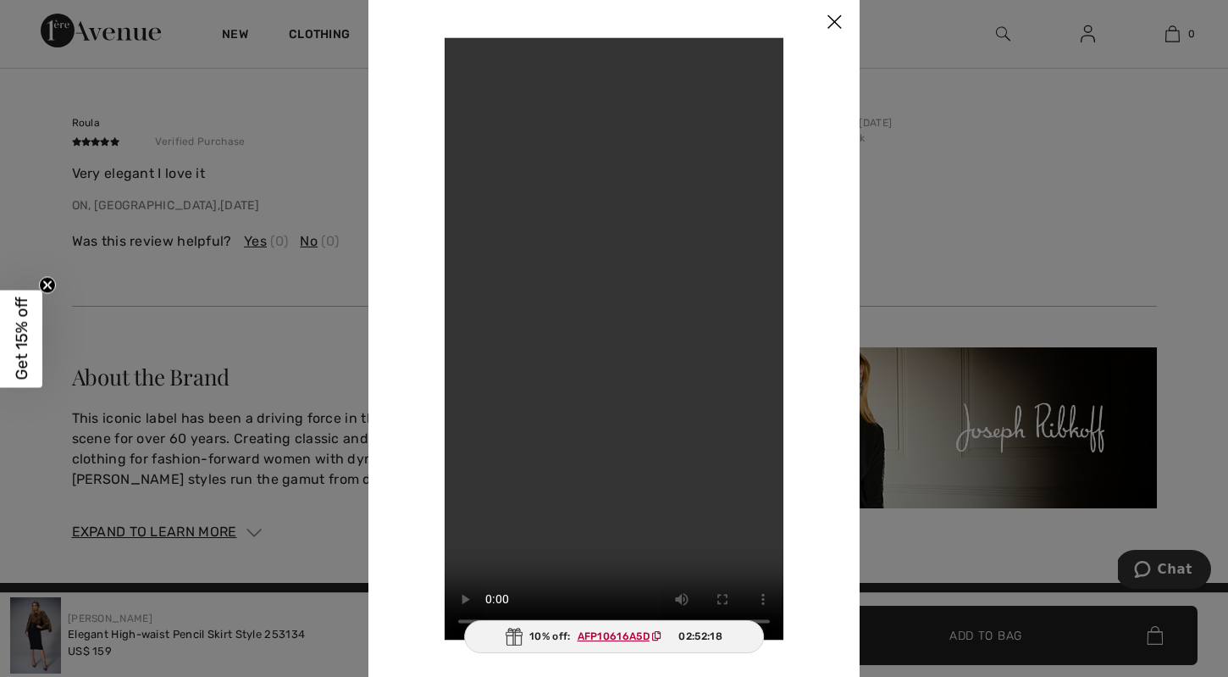
click at [835, 18] on img at bounding box center [834, 23] width 51 height 53
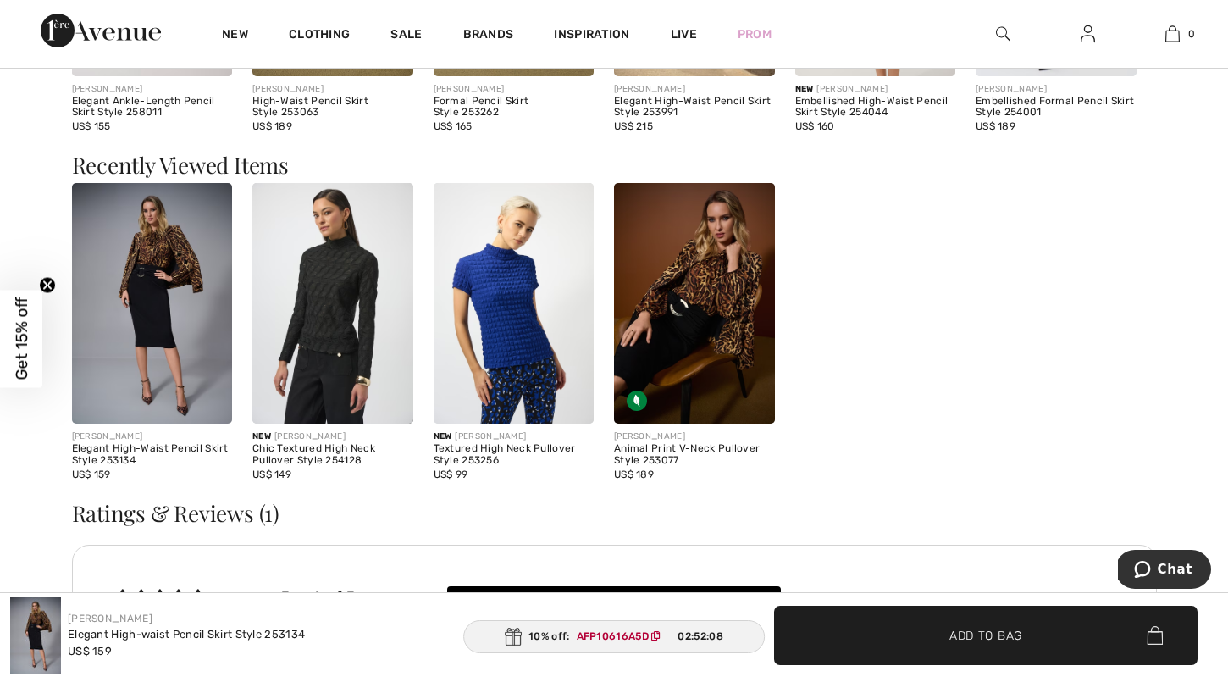
scroll to position [2202, 0]
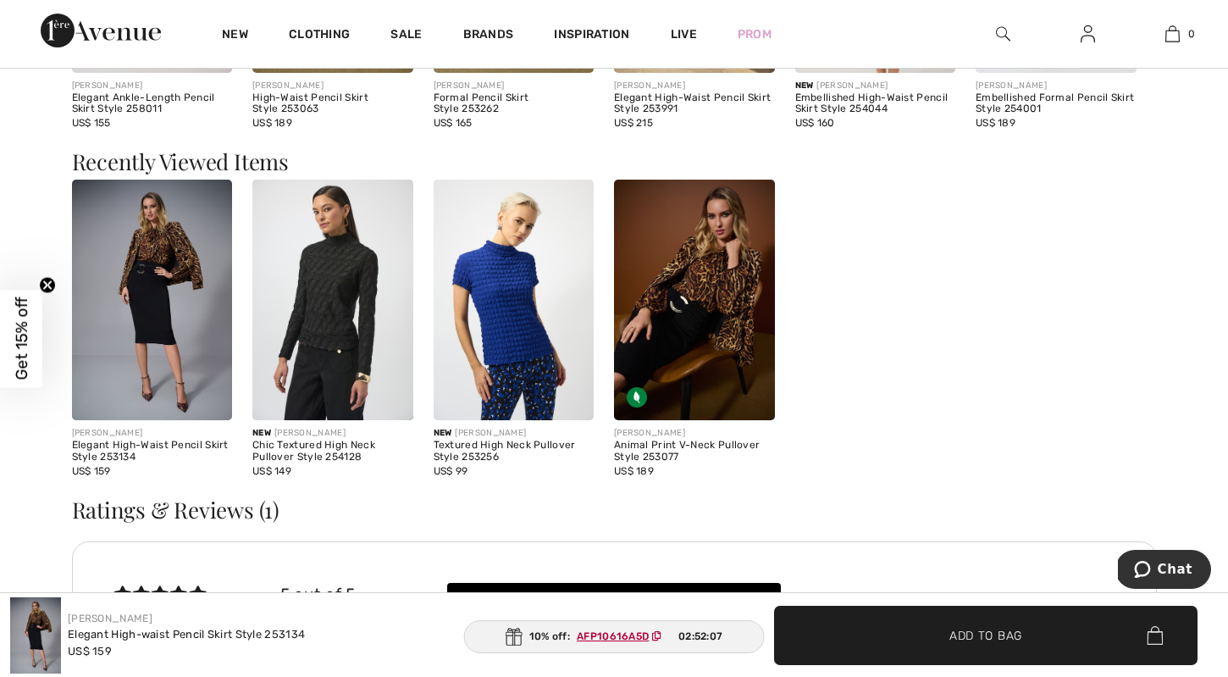
click at [352, 340] on img at bounding box center [332, 300] width 161 height 241
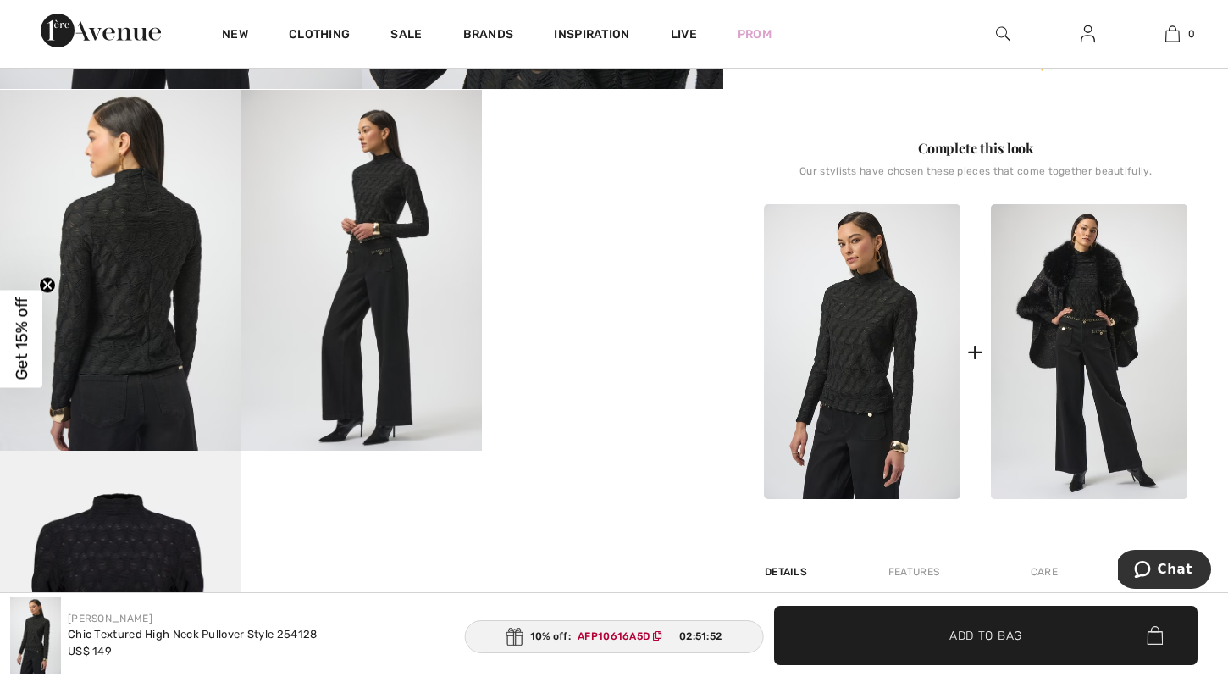
scroll to position [567, 0]
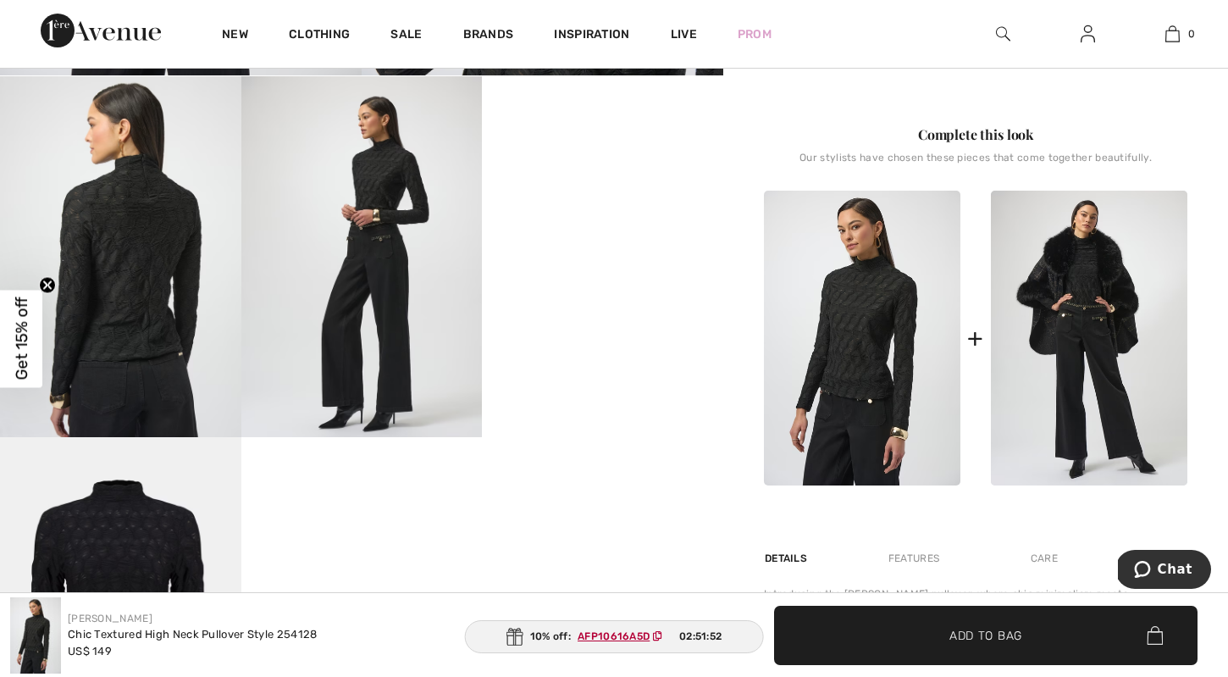
click at [836, 342] on img at bounding box center [862, 338] width 196 height 295
click at [860, 404] on img at bounding box center [862, 338] width 196 height 295
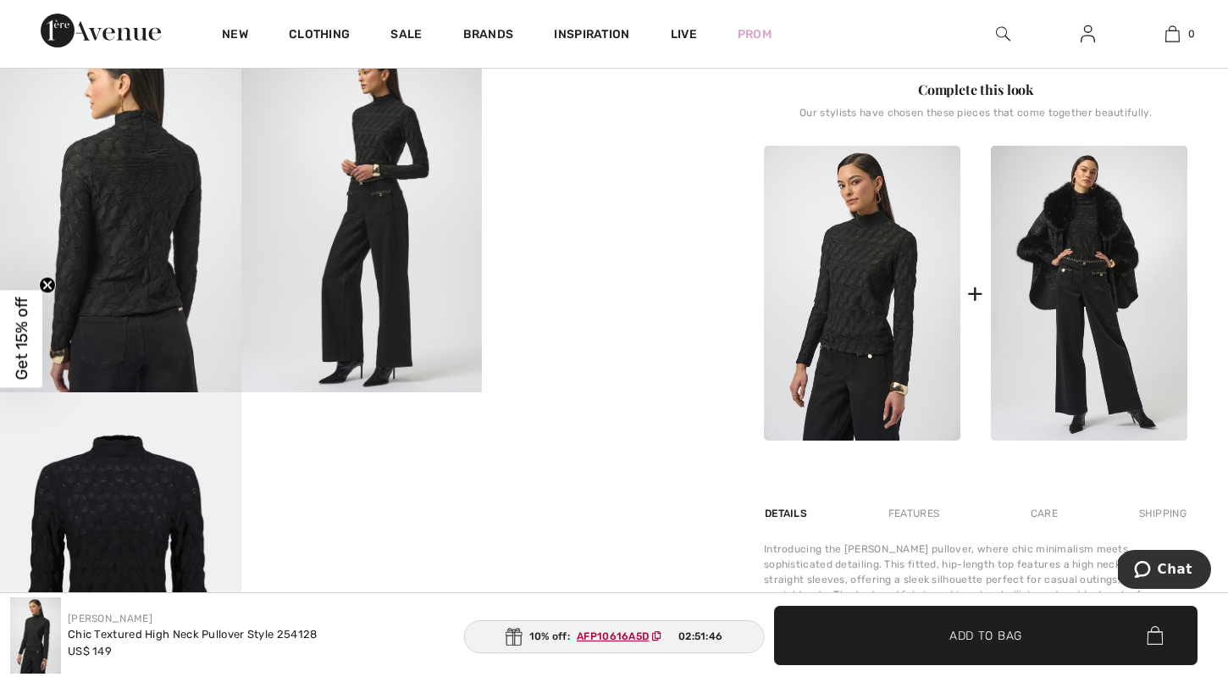
scroll to position [511, 0]
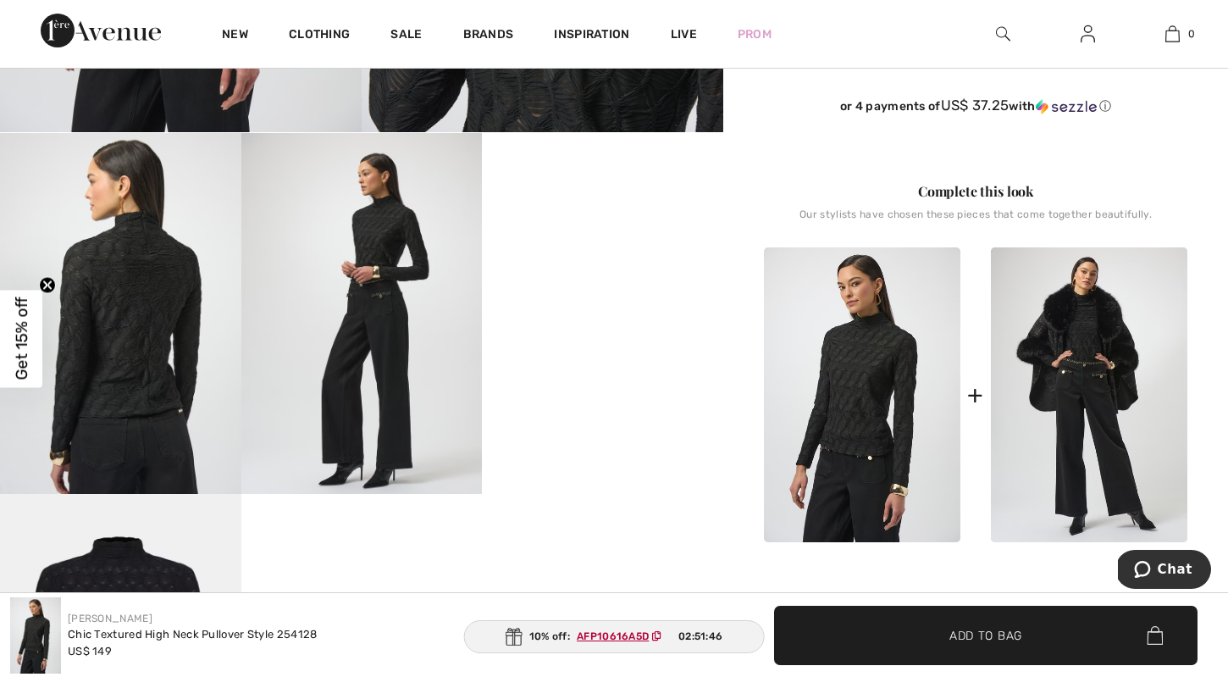
click at [401, 389] on img at bounding box center [361, 314] width 241 height 362
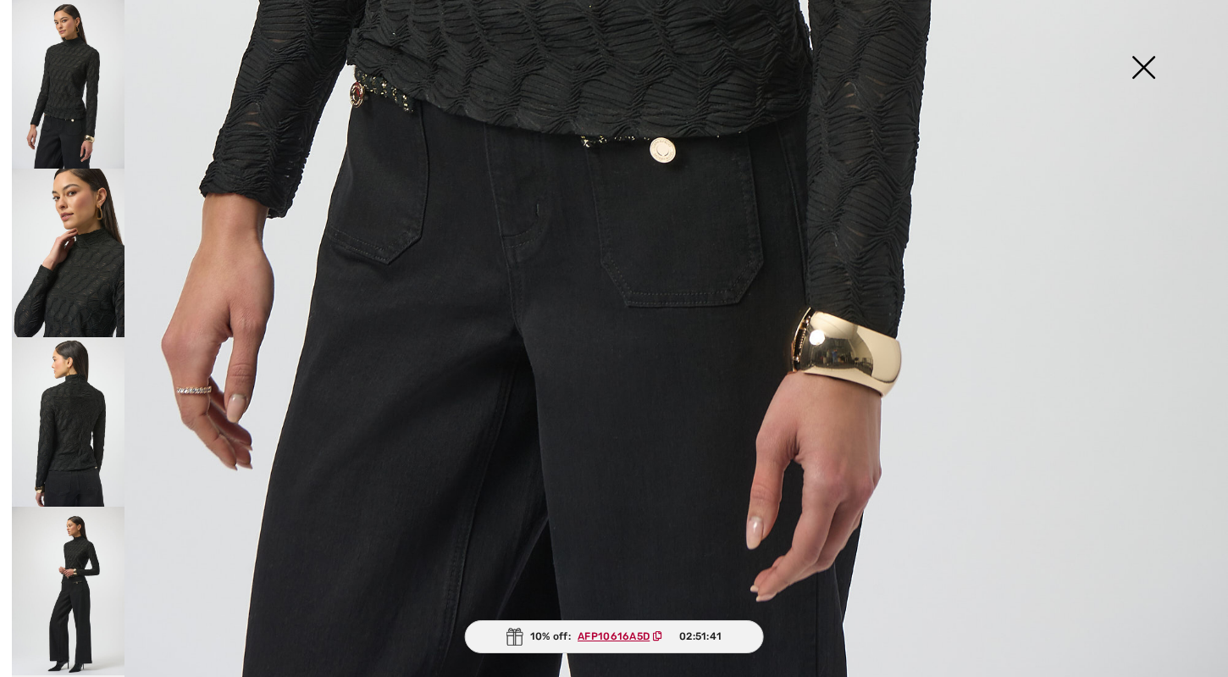
scroll to position [1164, 0]
click at [1143, 67] on img at bounding box center [1143, 68] width 85 height 87
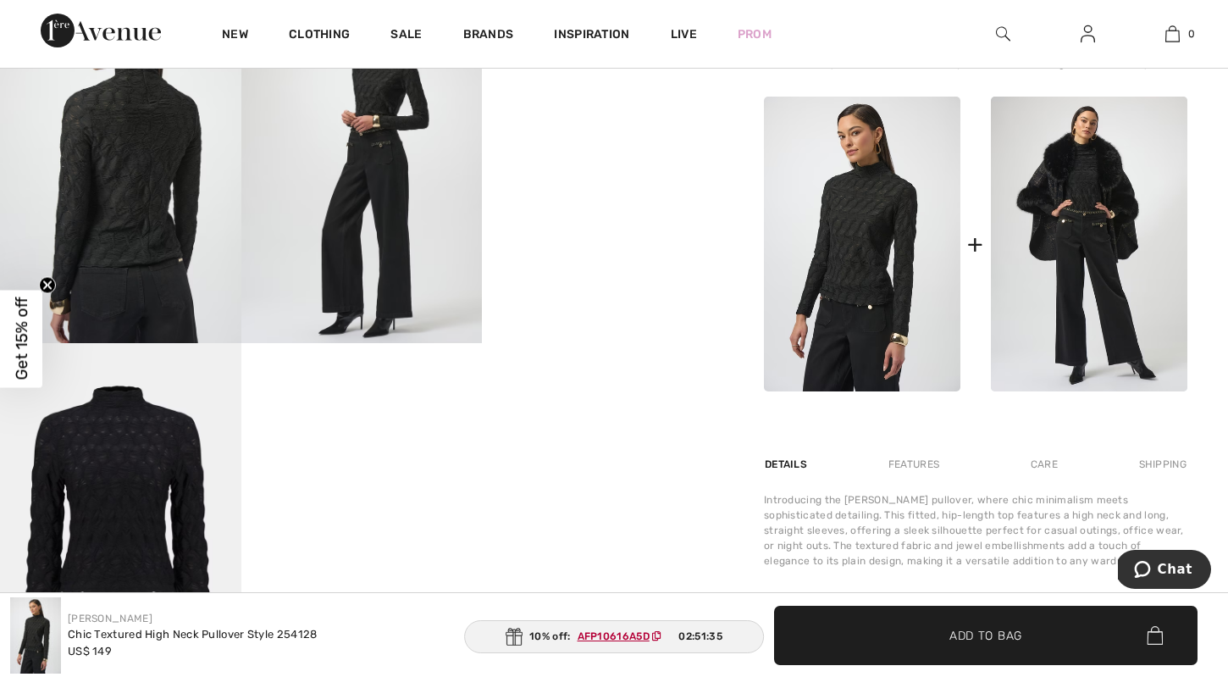
scroll to position [645, 0]
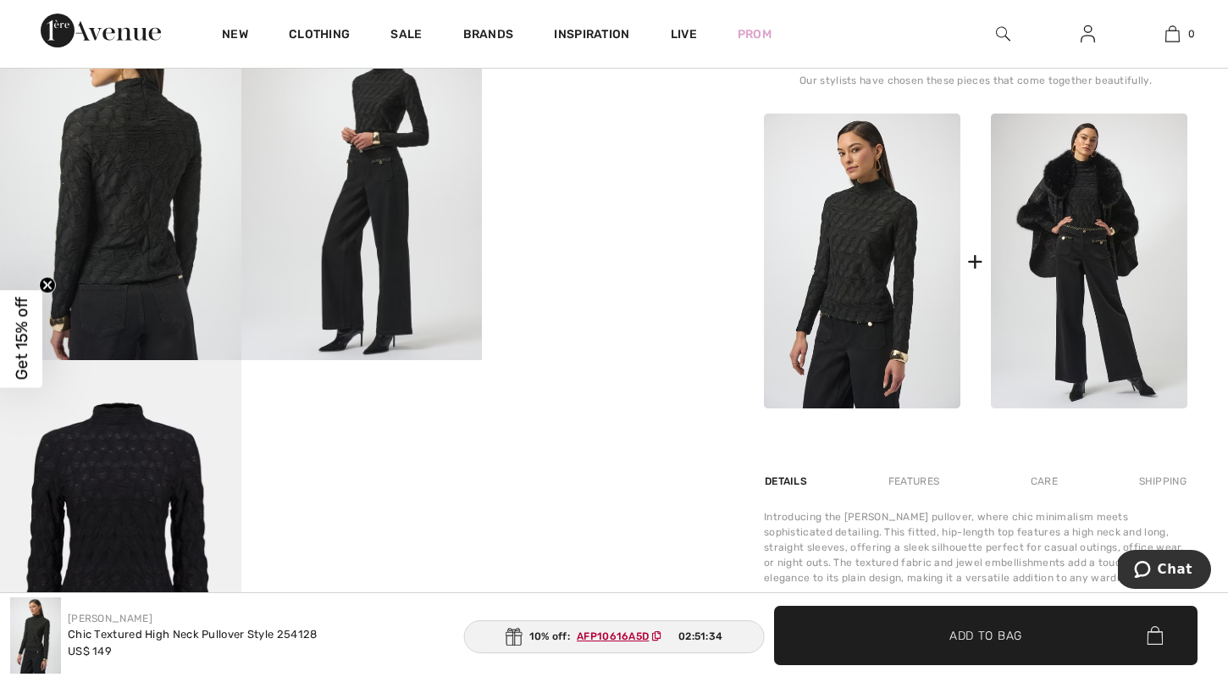
click at [851, 372] on img at bounding box center [862, 260] width 196 height 295
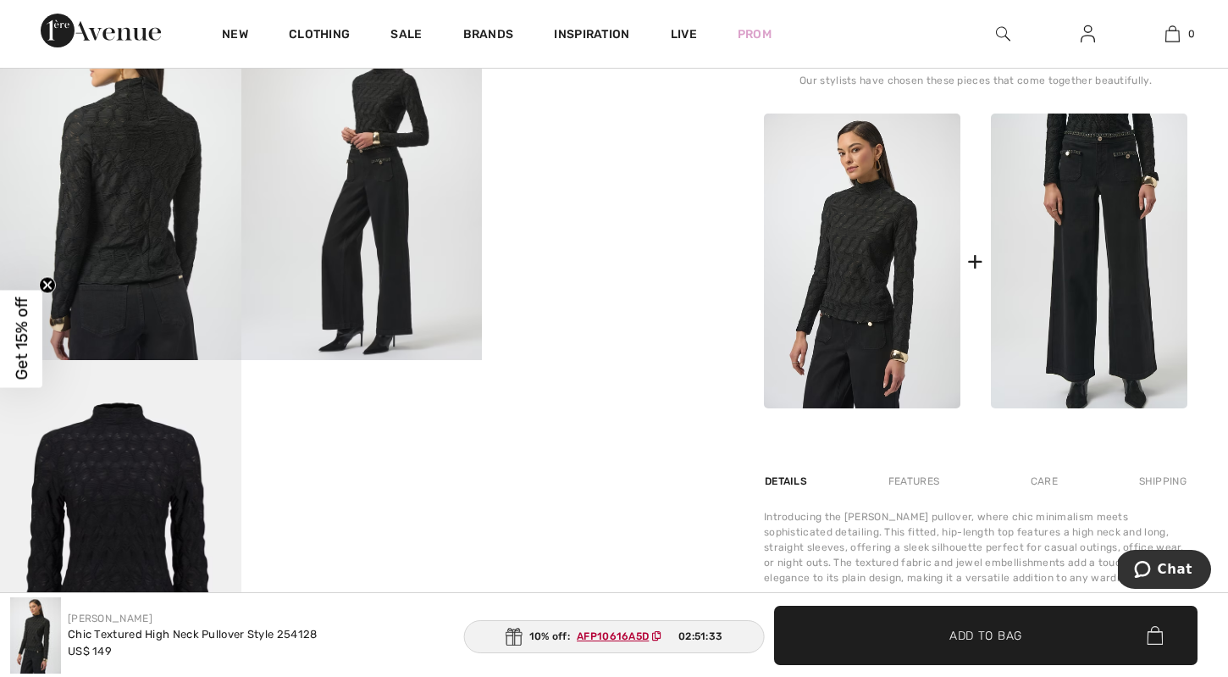
click at [1061, 286] on img at bounding box center [1089, 260] width 196 height 295
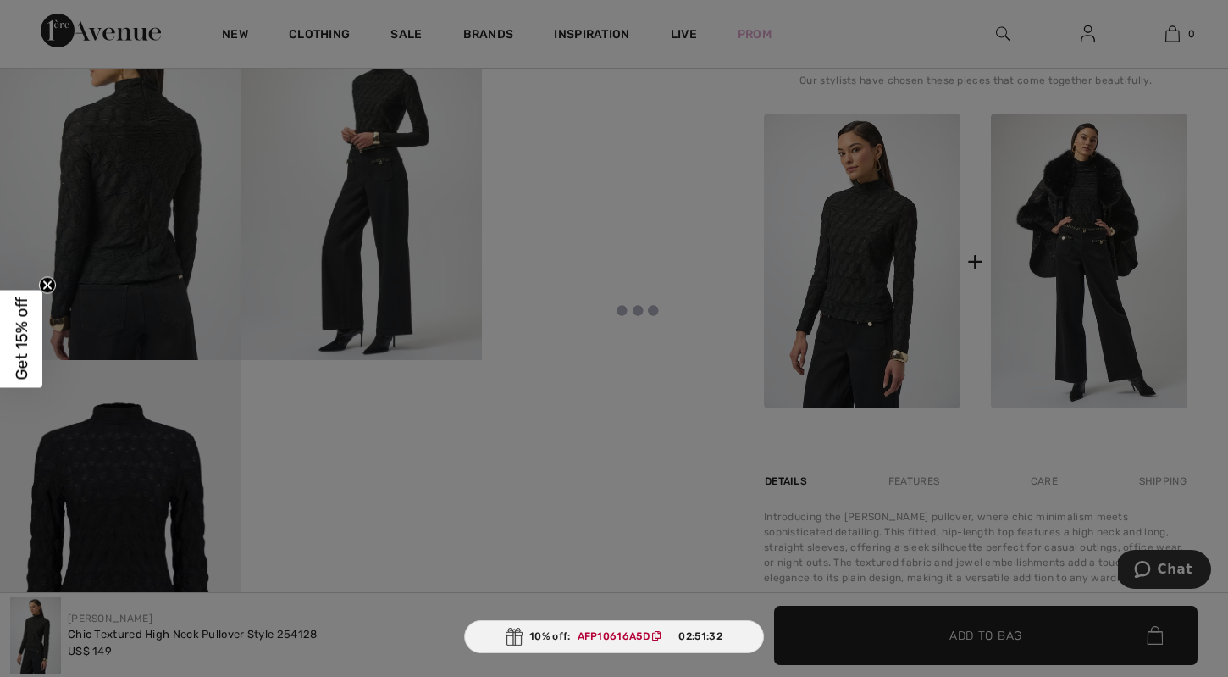
click at [1062, 289] on div at bounding box center [614, 338] width 1228 height 677
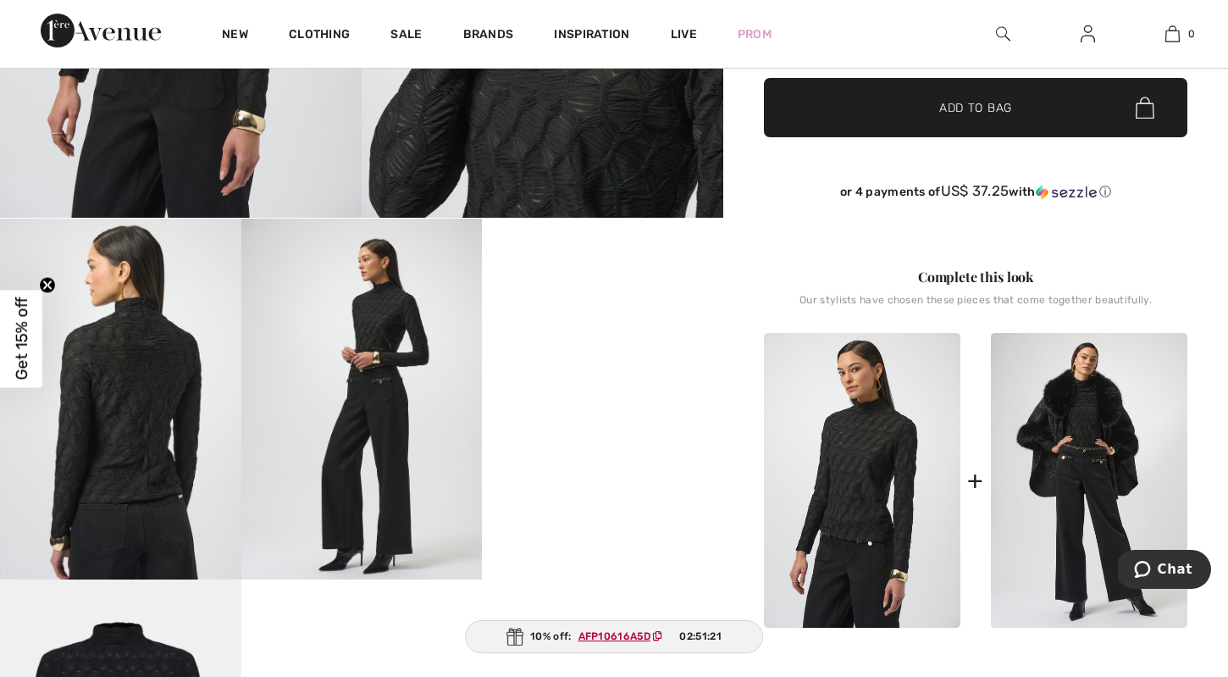
scroll to position [434, 0]
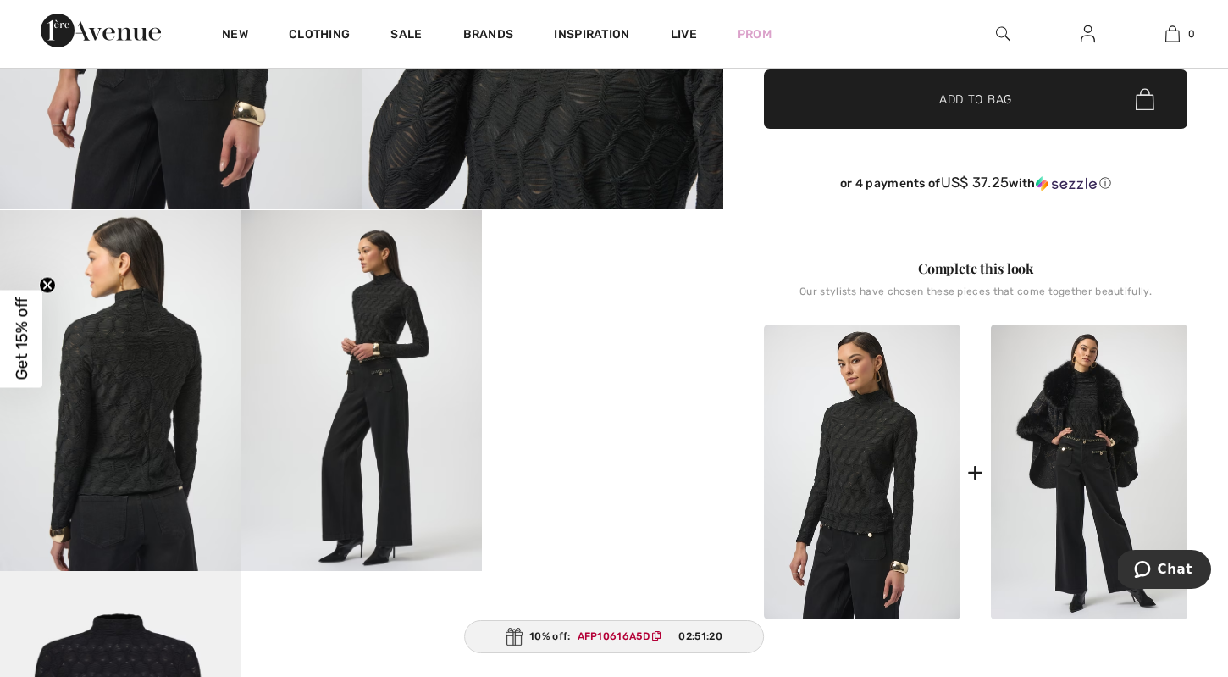
click at [396, 487] on img at bounding box center [361, 391] width 241 height 362
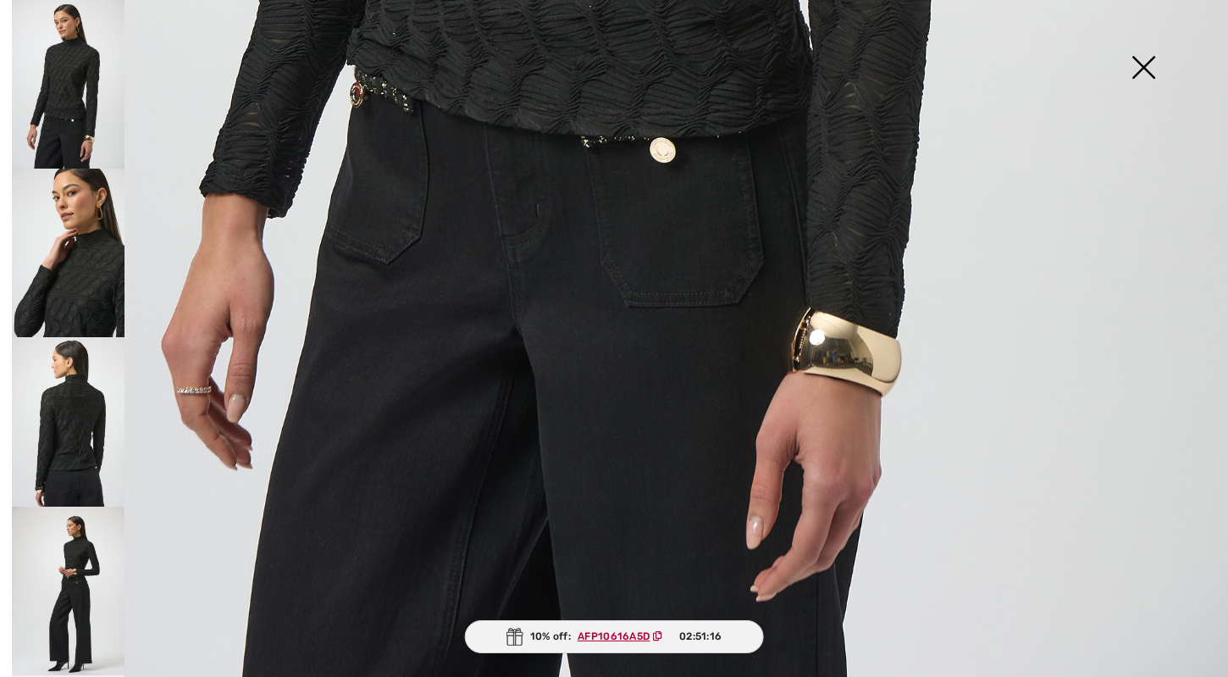
scroll to position [1164, 0]
click at [68, 589] on img at bounding box center [68, 590] width 113 height 169
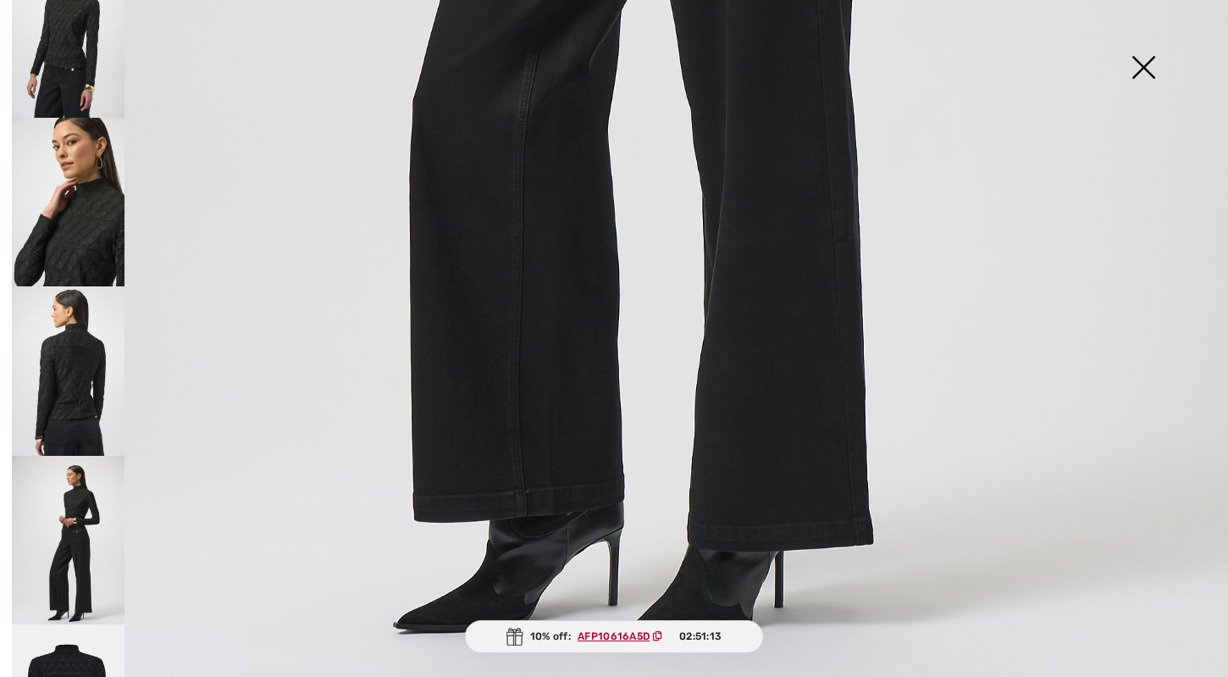
scroll to position [53, 0]
click at [1150, 55] on img at bounding box center [1143, 68] width 85 height 87
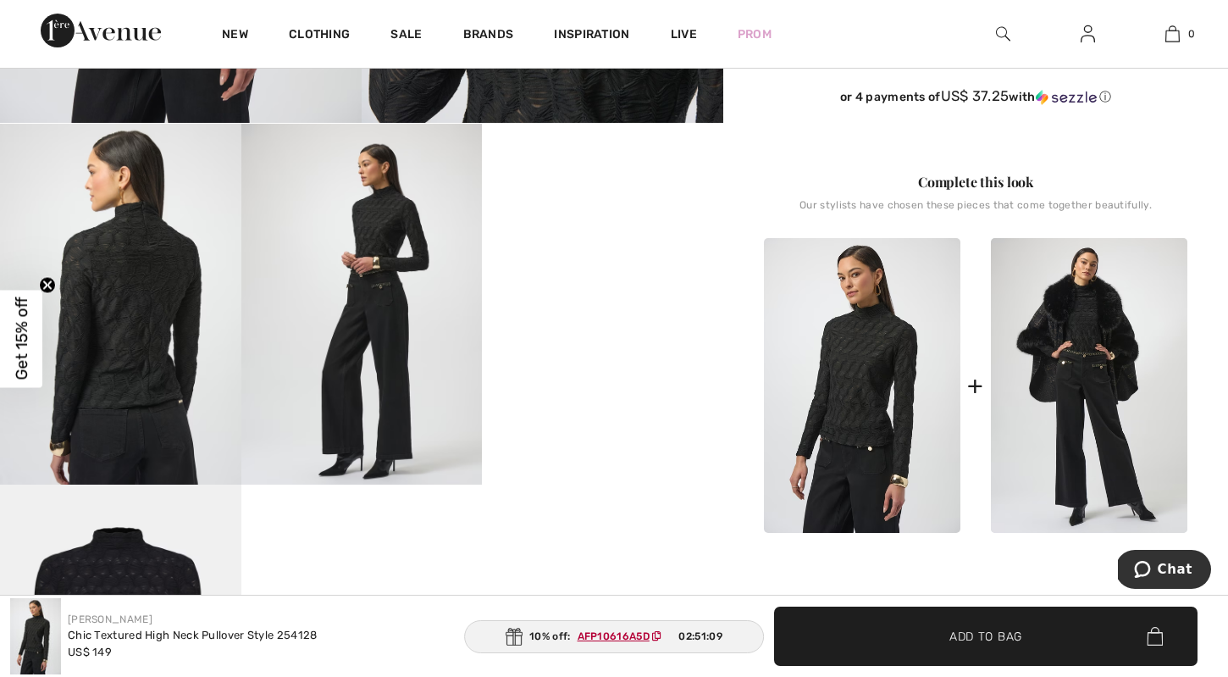
scroll to position [526, 0]
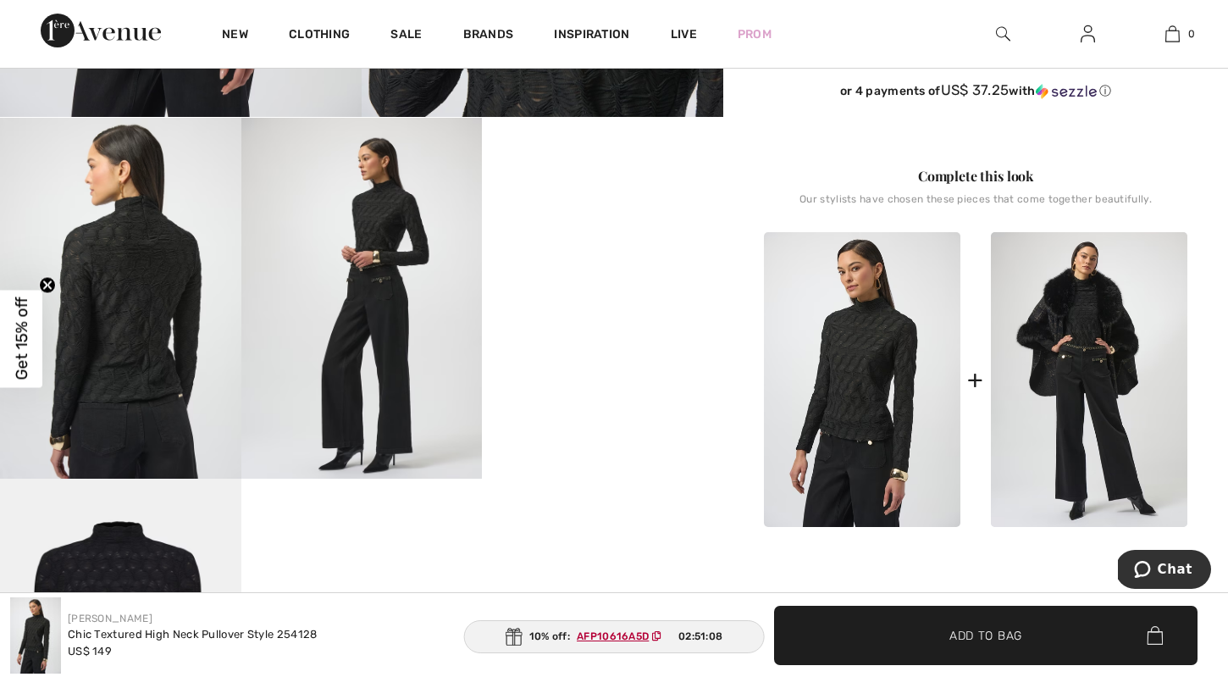
click at [827, 370] on img at bounding box center [862, 379] width 196 height 295
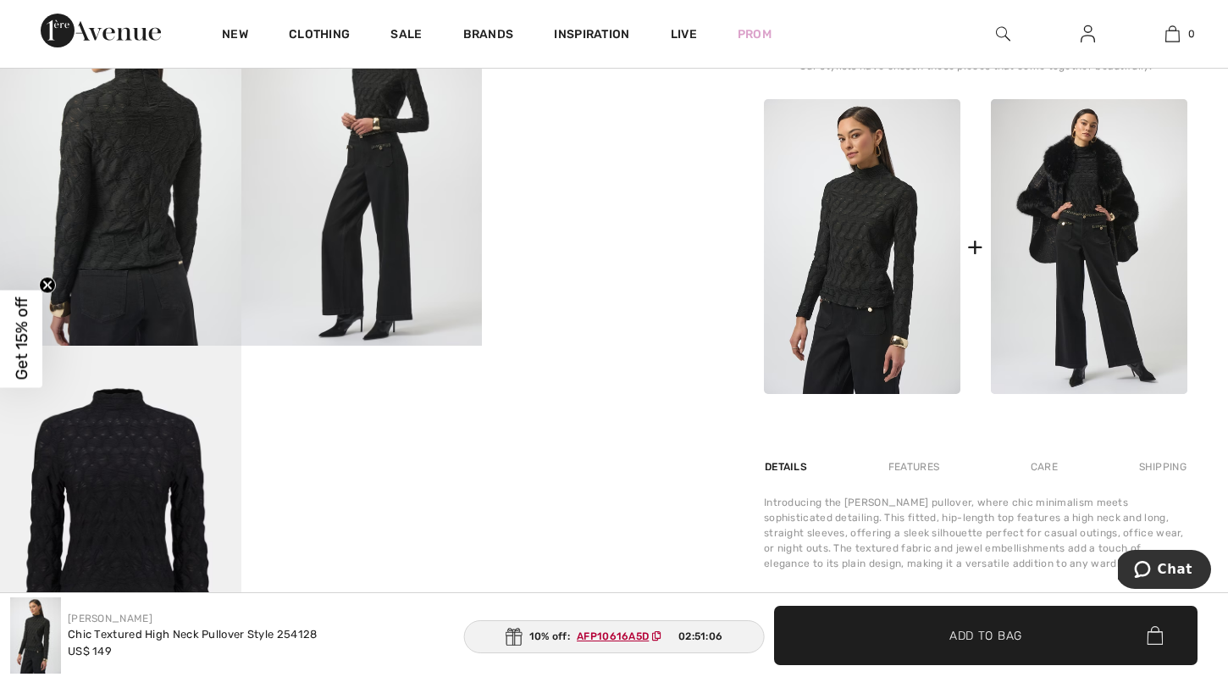
scroll to position [702, 0]
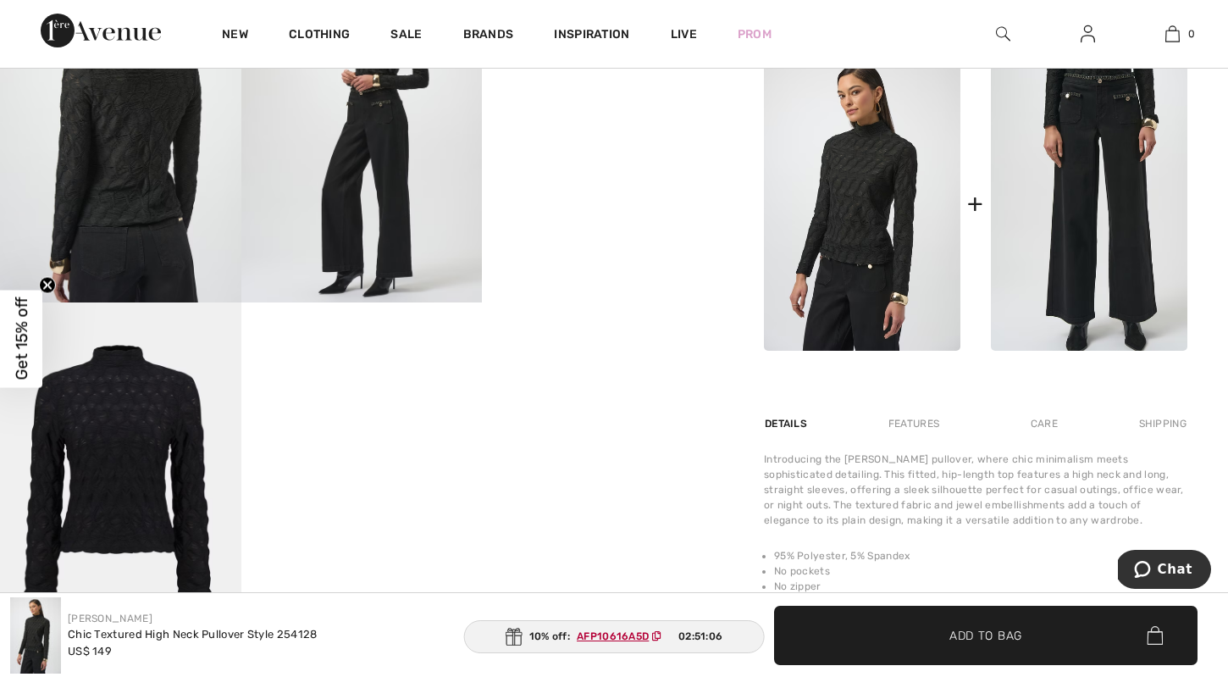
click at [1106, 224] on img at bounding box center [1089, 203] width 196 height 295
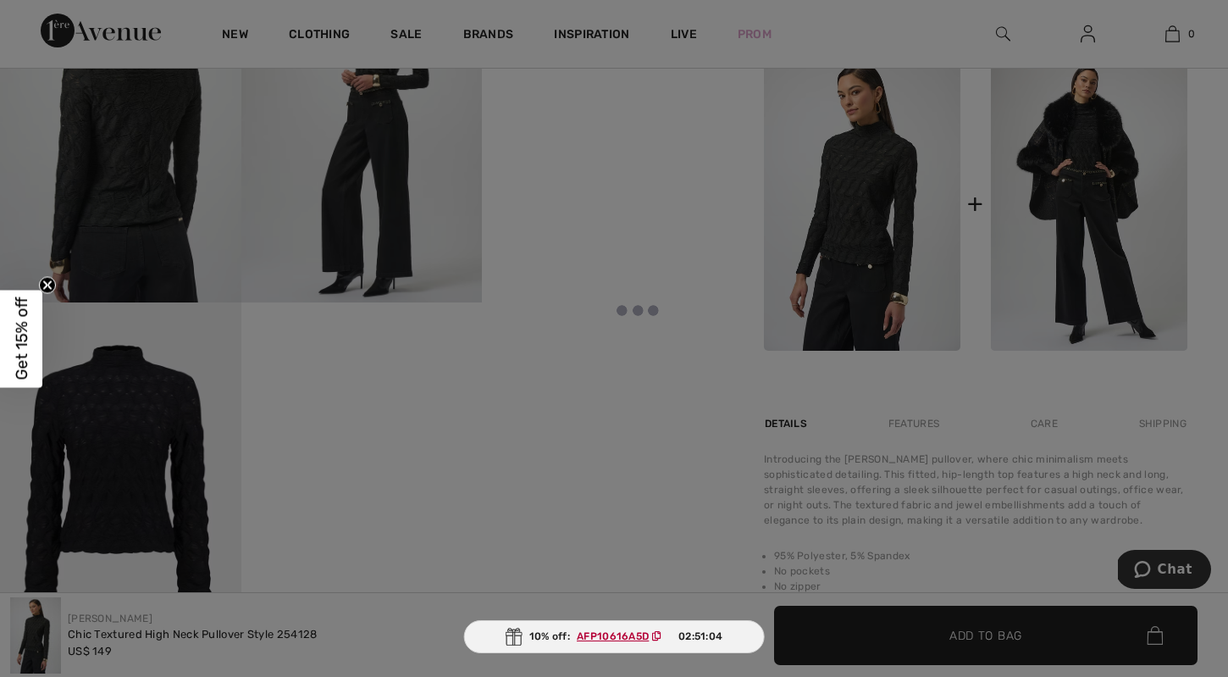
click at [674, 499] on div at bounding box center [614, 338] width 1228 height 677
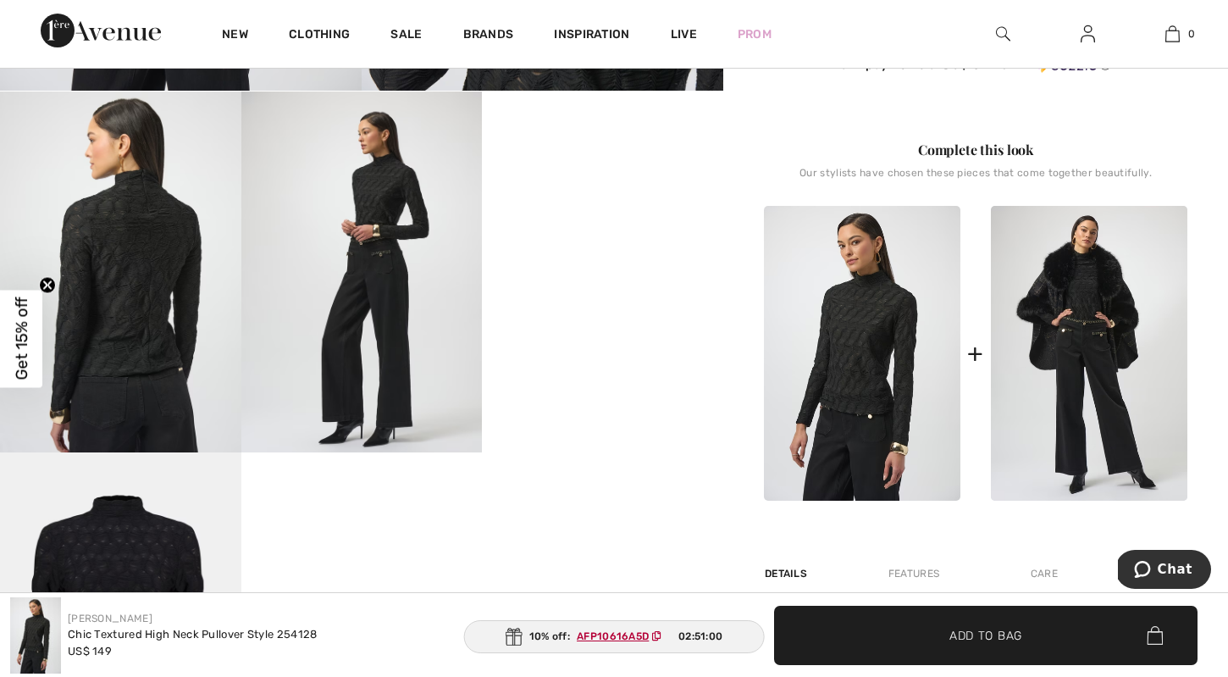
scroll to position [543, 0]
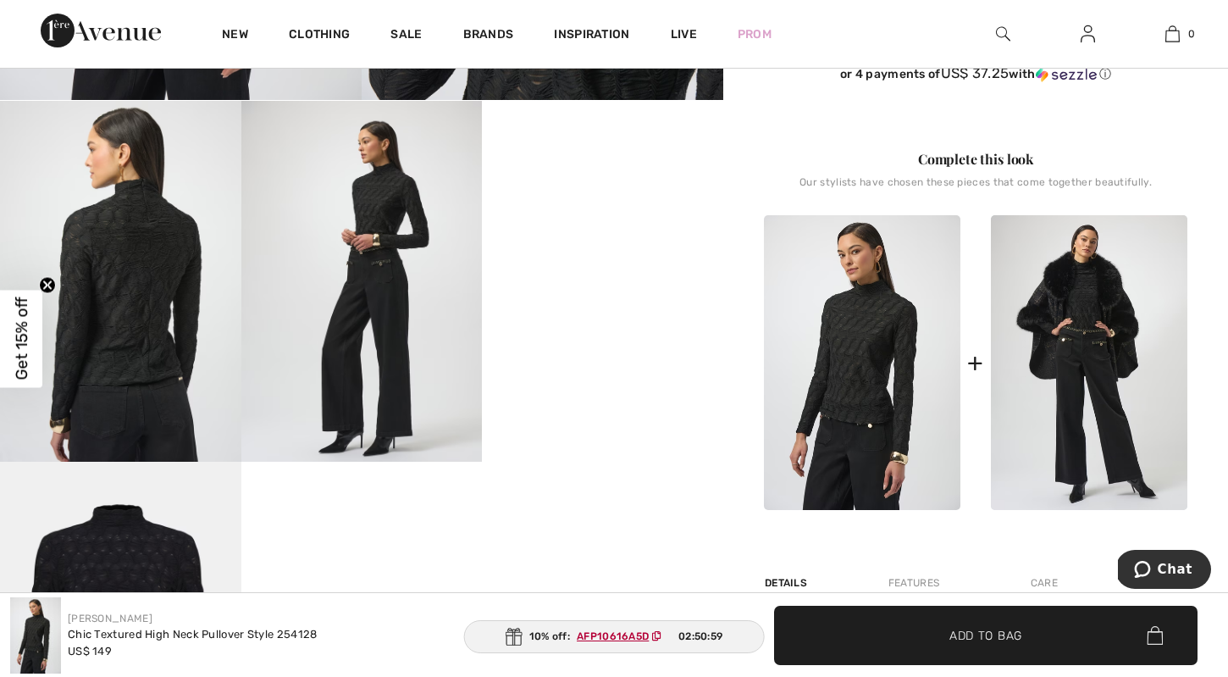
click at [407, 342] on img at bounding box center [361, 282] width 241 height 362
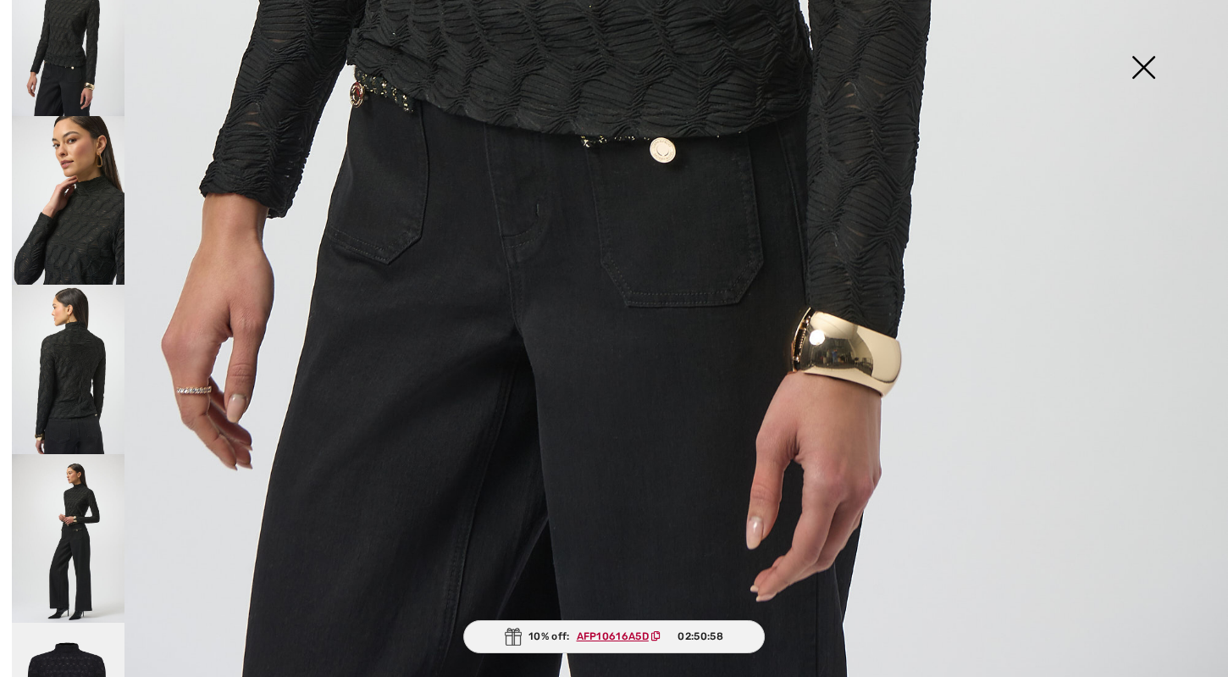
click at [109, 256] on img at bounding box center [68, 200] width 113 height 169
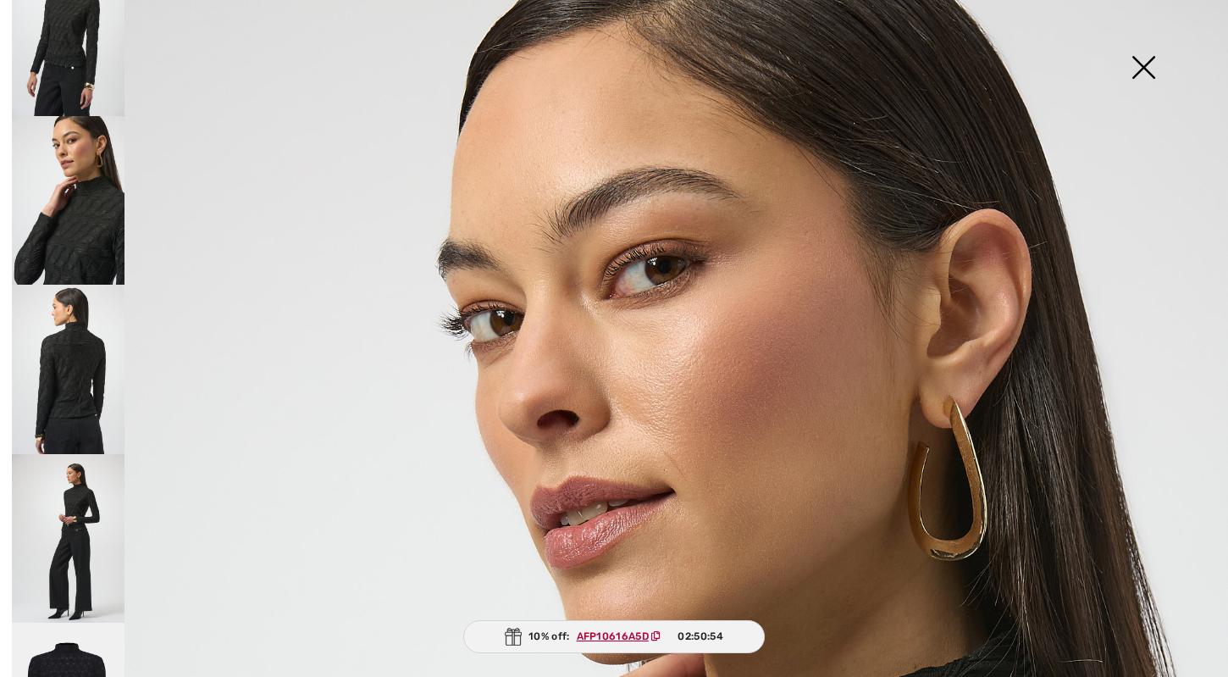
scroll to position [0, 0]
click at [1145, 58] on img at bounding box center [1143, 68] width 85 height 87
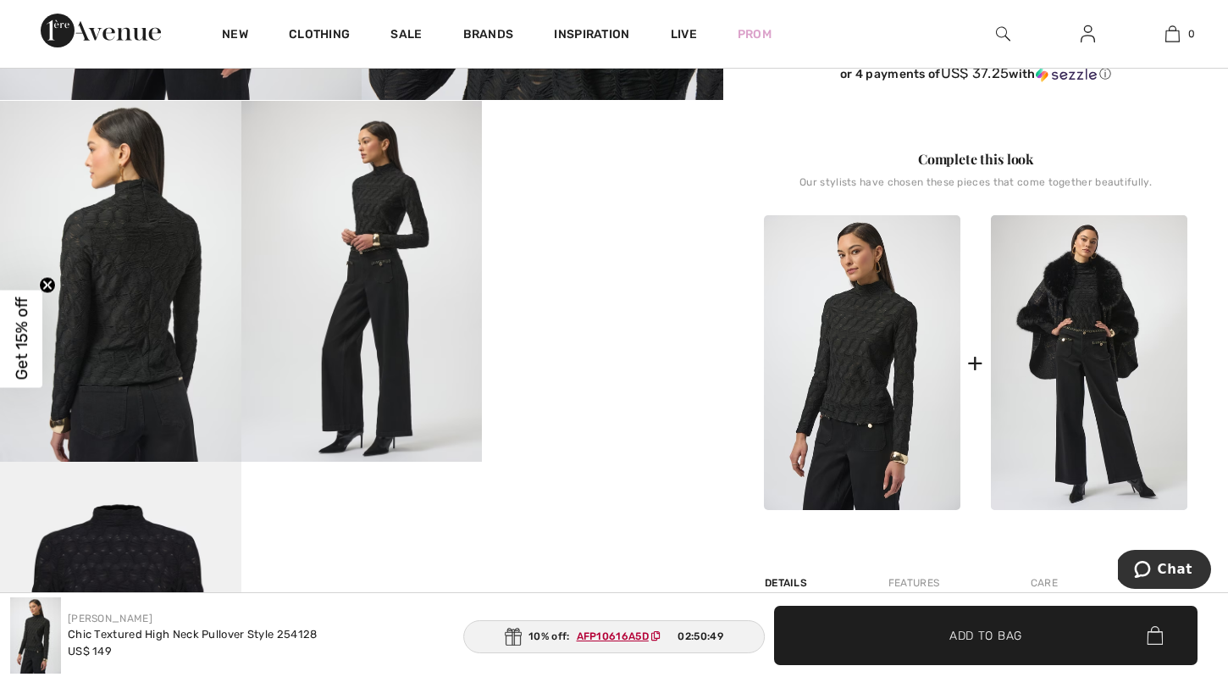
click at [556, 221] on video "Your browser does not support the video tag." at bounding box center [602, 161] width 241 height 120
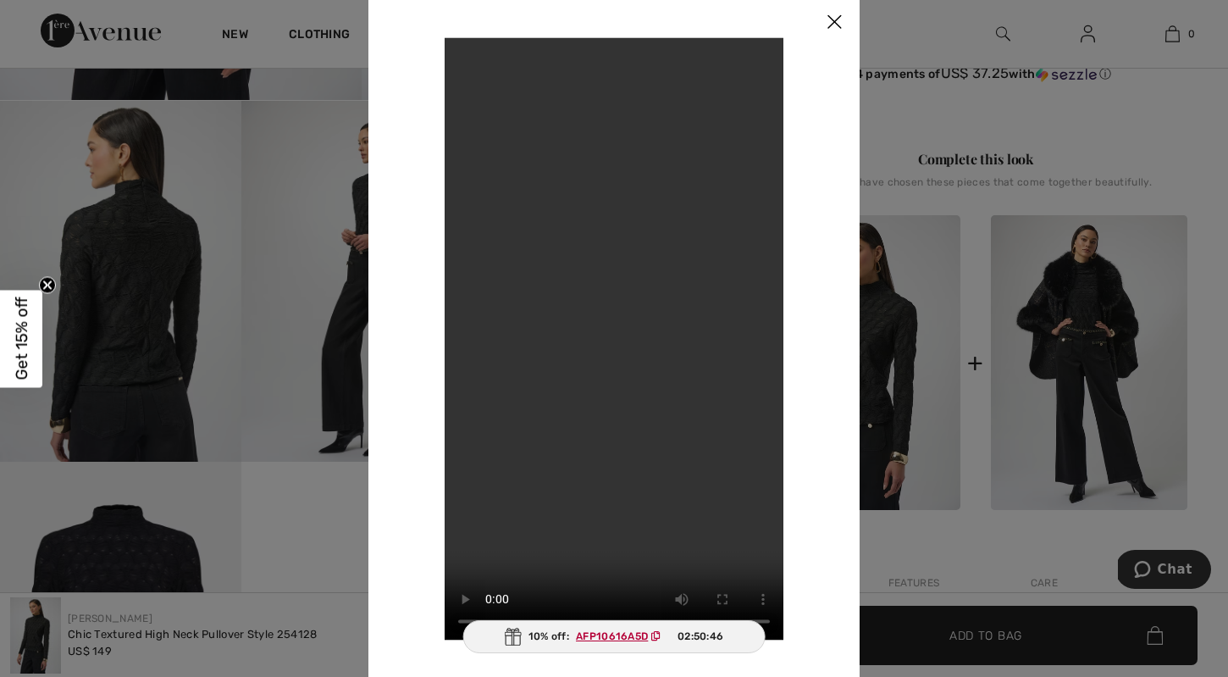
click at [833, 26] on img at bounding box center [834, 23] width 51 height 53
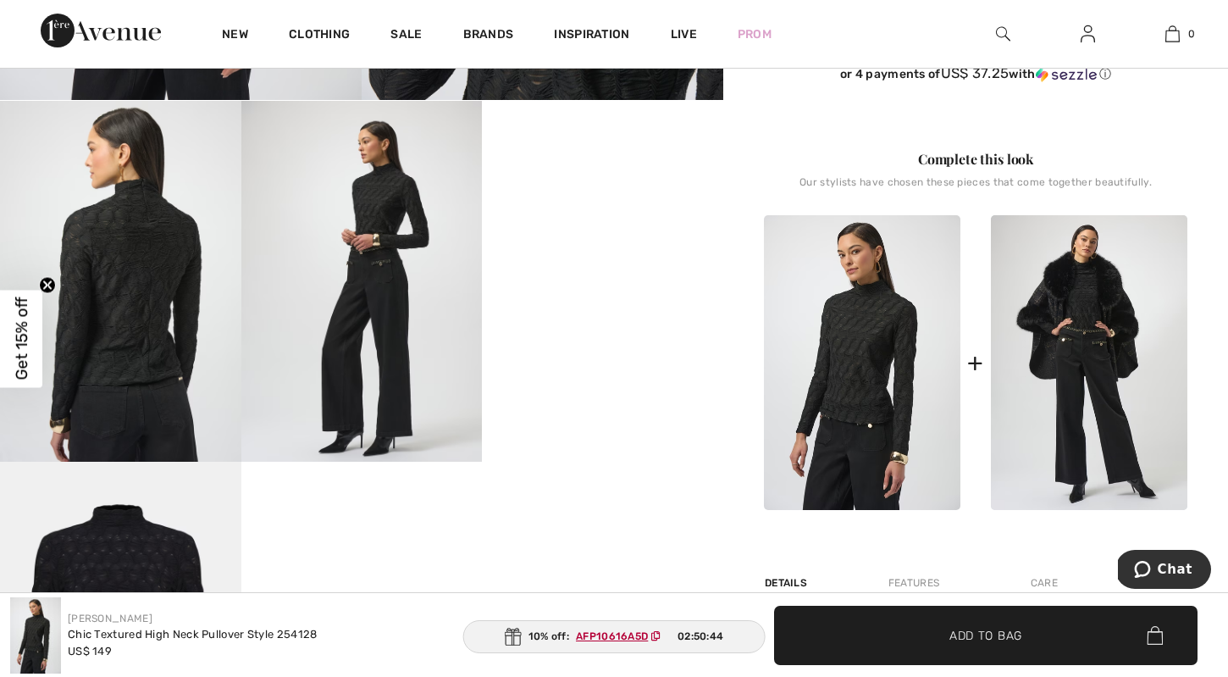
click at [357, 412] on img at bounding box center [361, 282] width 241 height 362
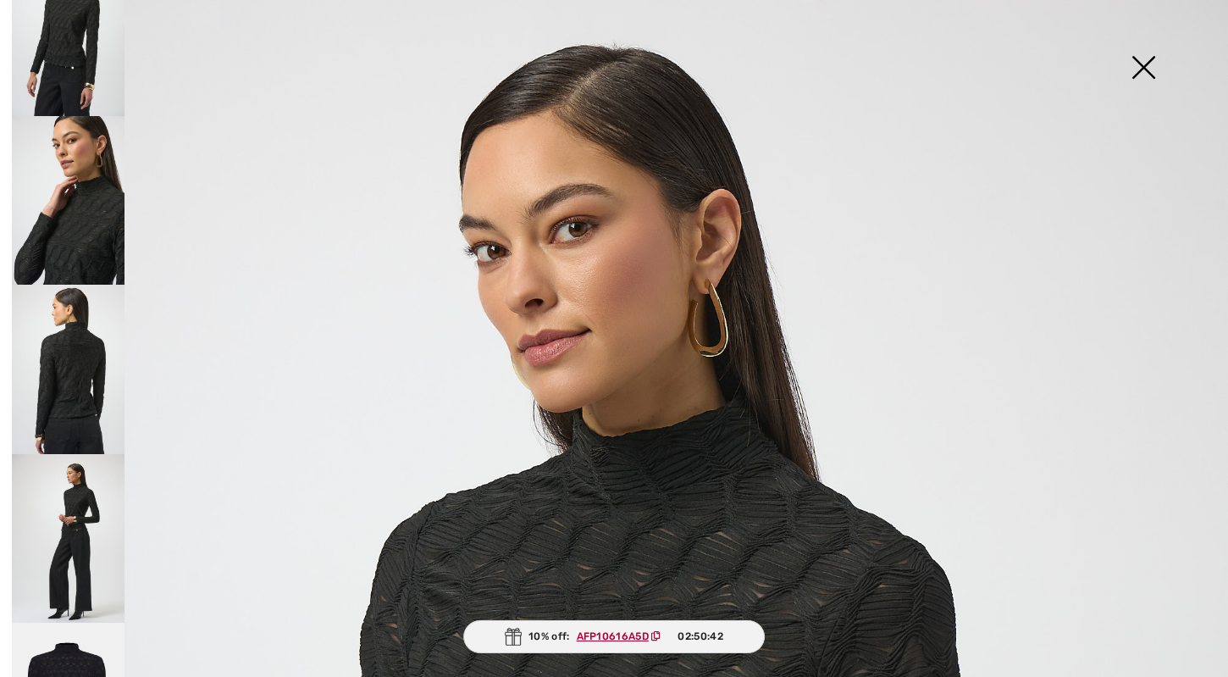
click at [1148, 58] on img at bounding box center [1143, 68] width 85 height 87
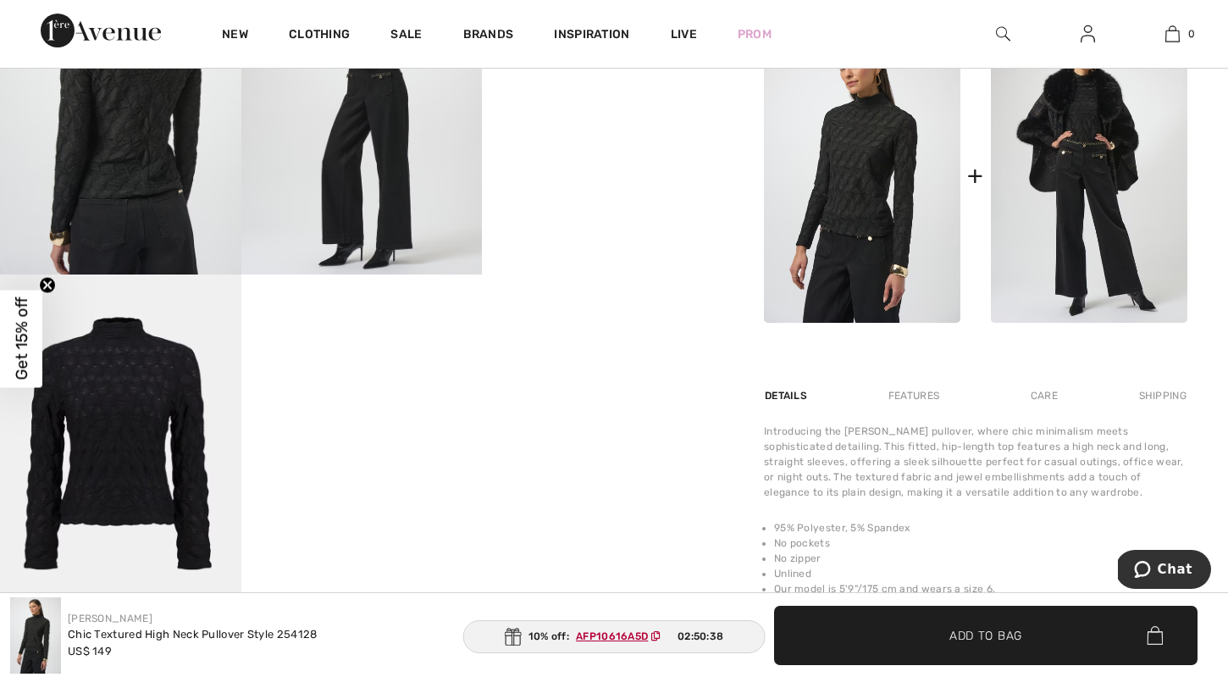
scroll to position [731, 0]
click at [899, 284] on img at bounding box center [862, 174] width 196 height 295
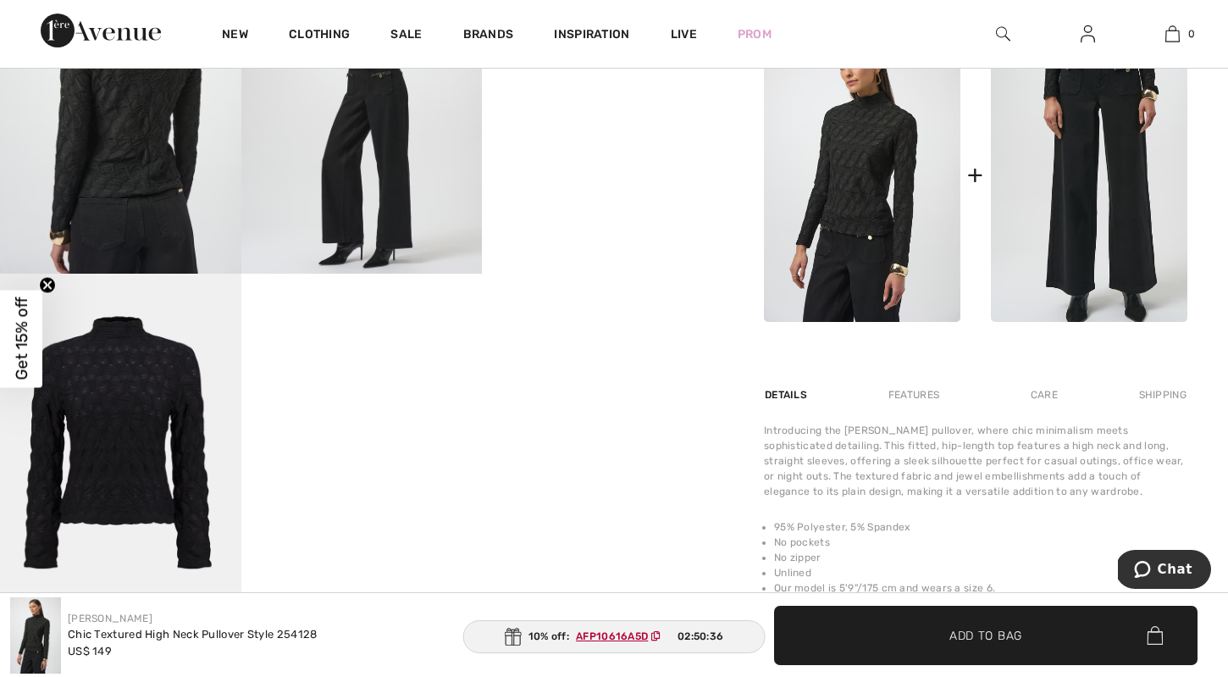
click at [1045, 228] on img at bounding box center [1089, 174] width 196 height 295
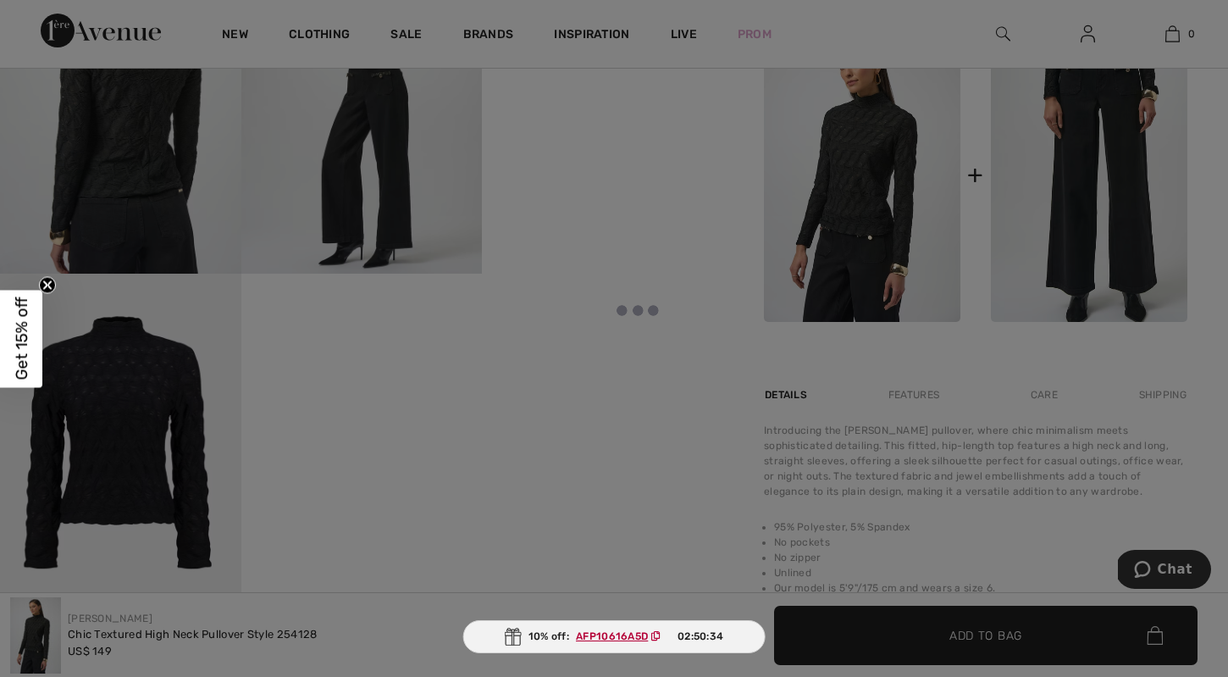
click at [1043, 228] on div at bounding box center [614, 338] width 1228 height 677
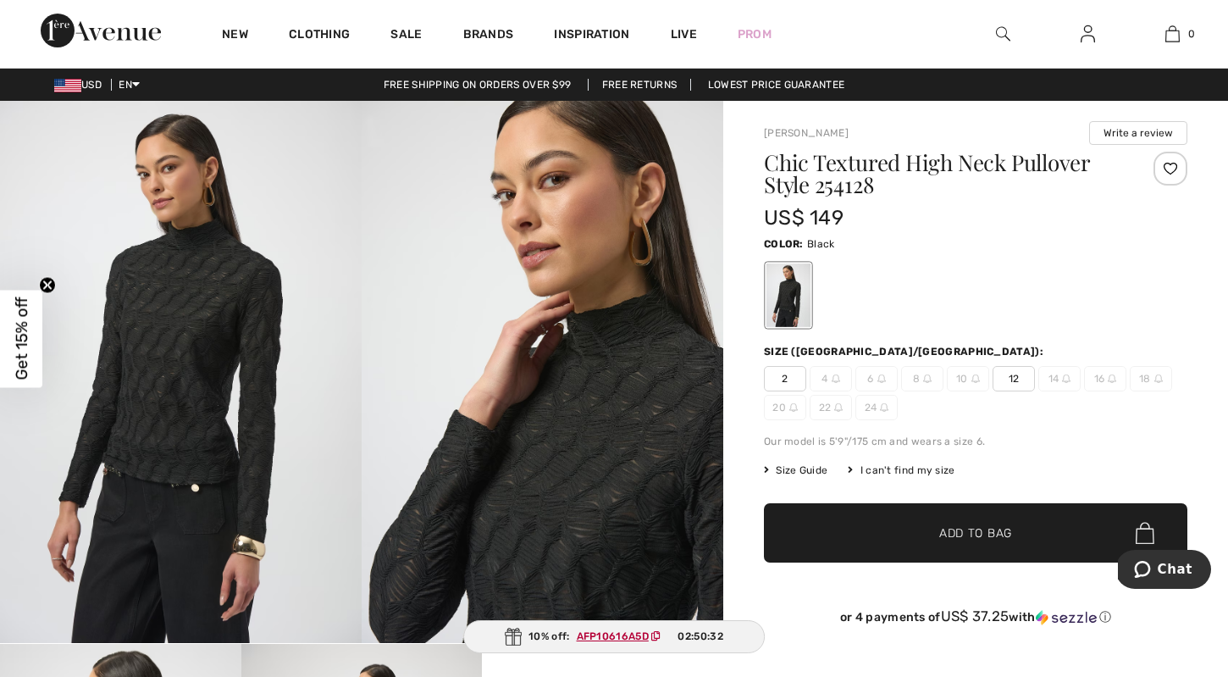
scroll to position [0, 0]
